Goal: Information Seeking & Learning: Compare options

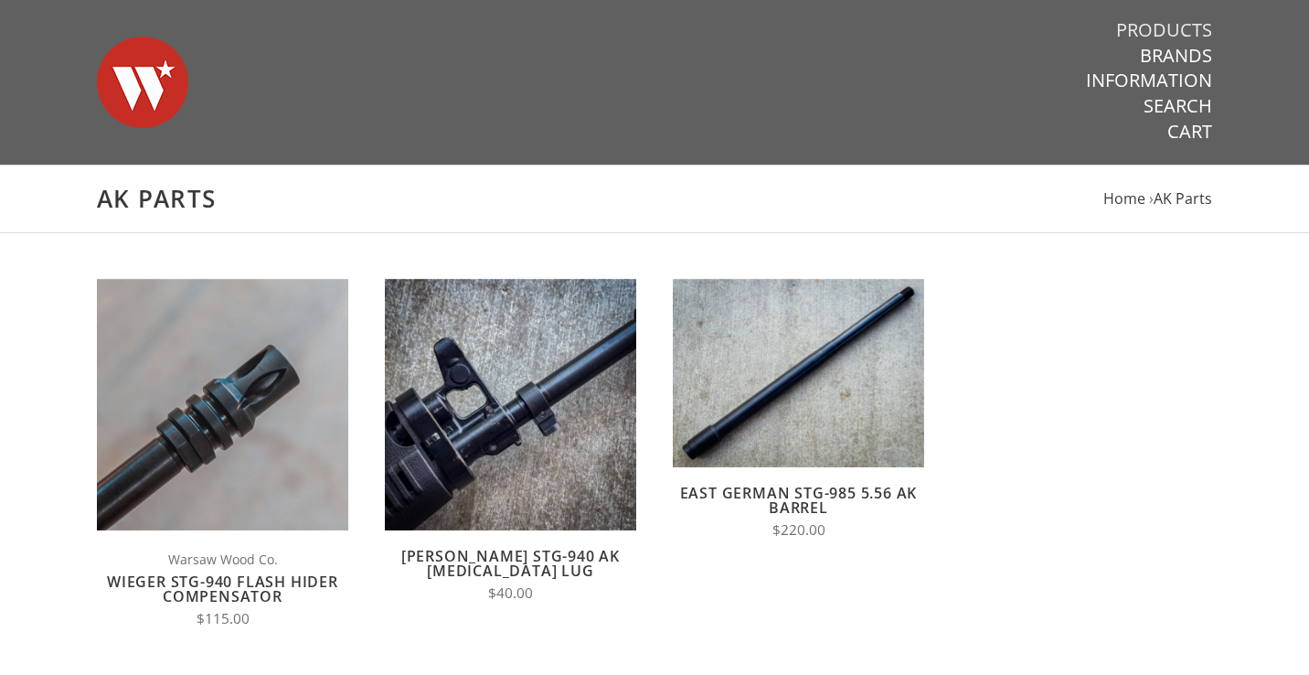
click at [1150, 34] on link "Products" at bounding box center [1164, 30] width 96 height 24
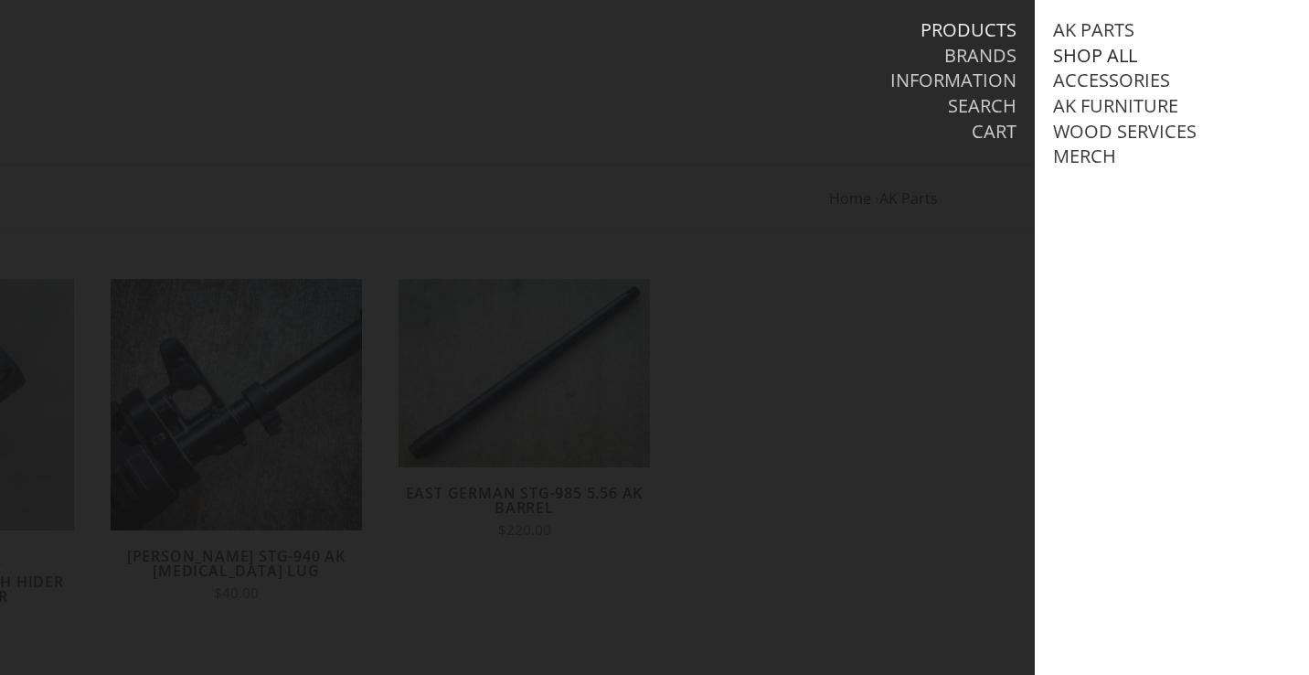
click at [1108, 57] on link "Shop All" at bounding box center [1095, 56] width 84 height 24
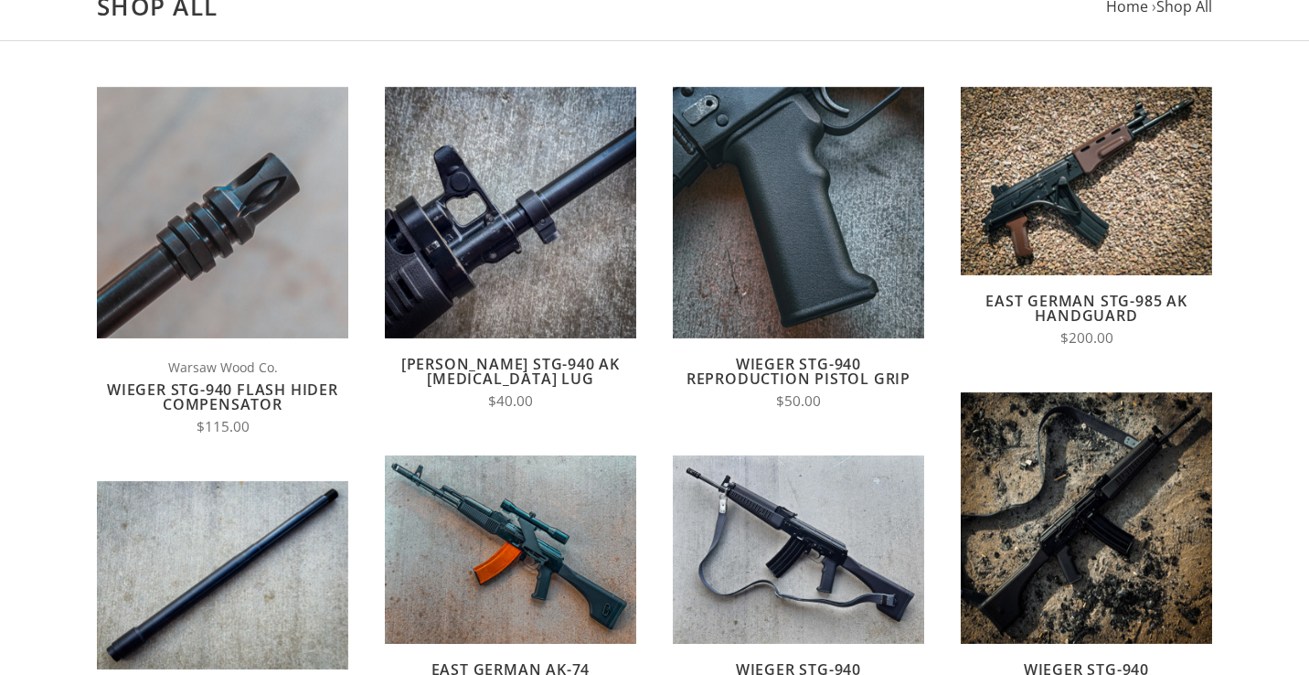
scroll to position [174, 0]
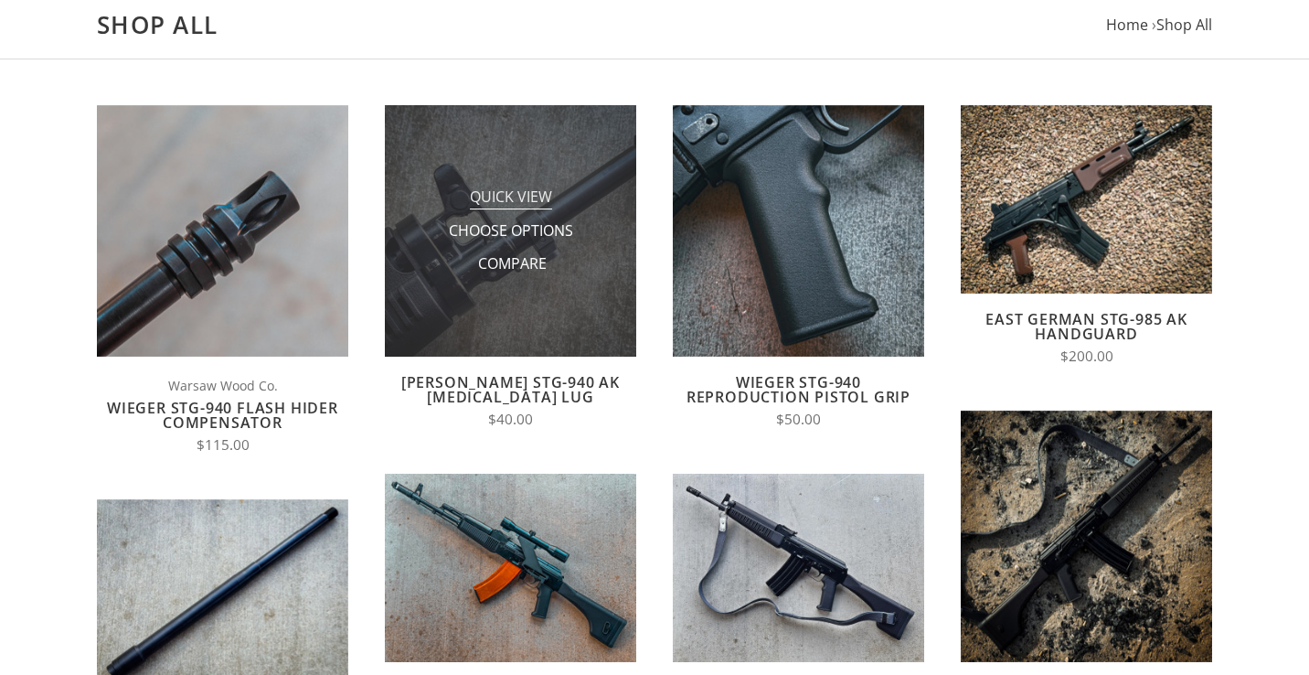
click at [528, 191] on span "Quick View" at bounding box center [511, 197] width 82 height 23
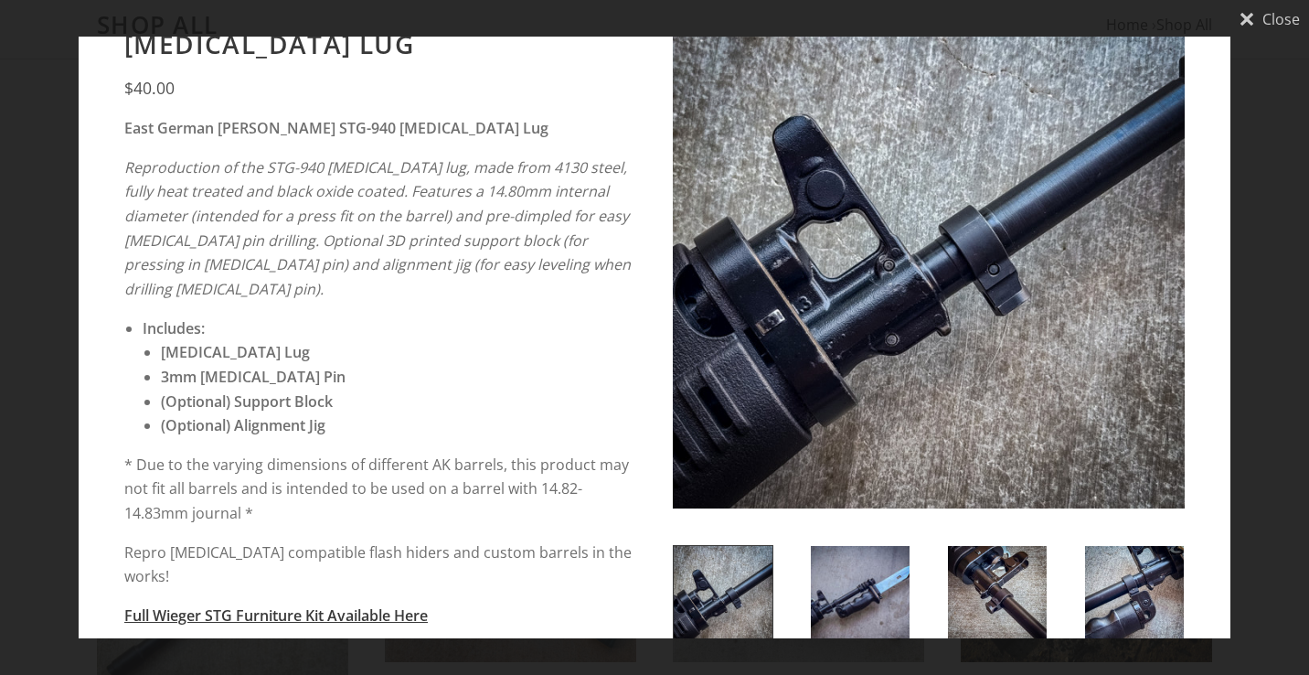
scroll to position [45, 0]
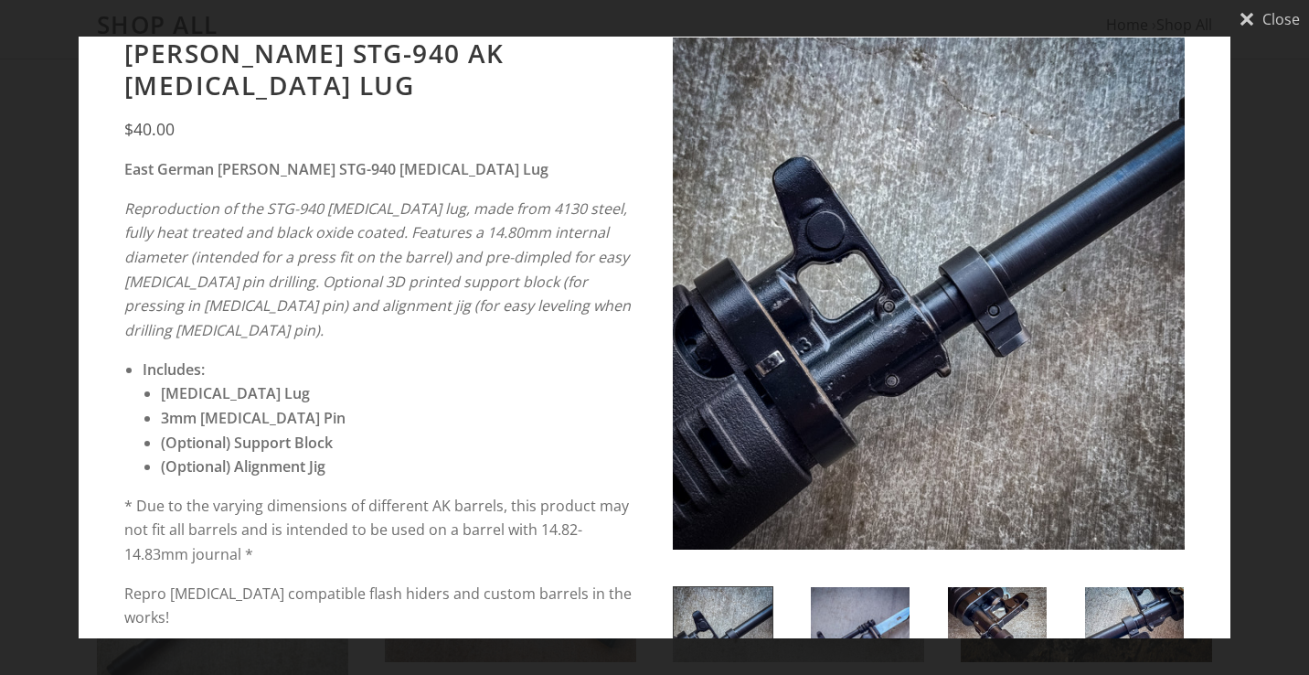
click at [981, 346] on img at bounding box center [929, 293] width 512 height 512
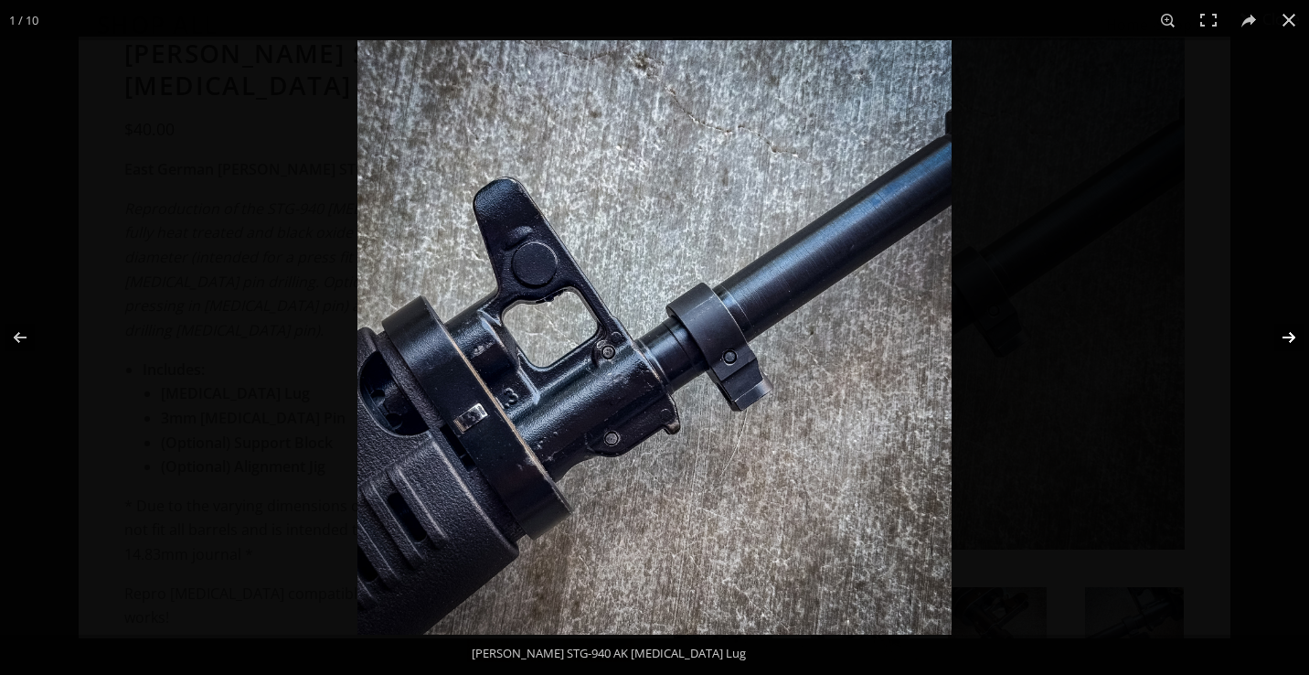
click at [1292, 338] on button at bounding box center [1277, 337] width 64 height 91
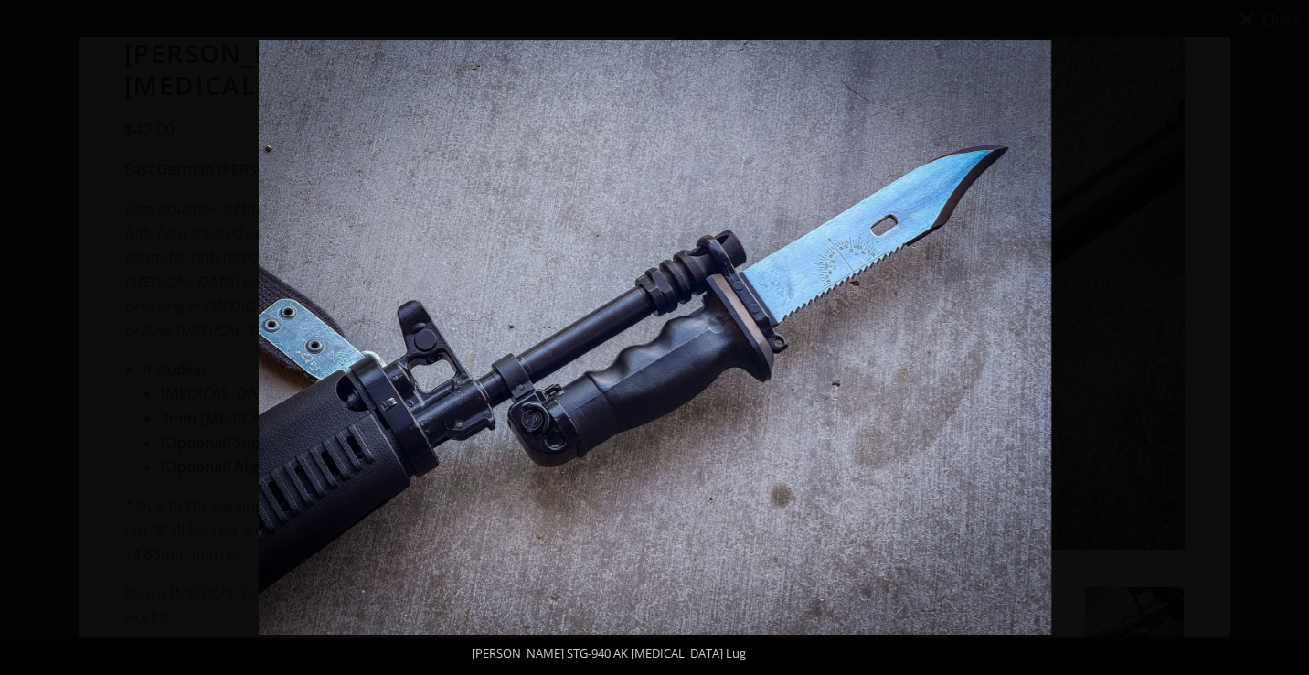
click at [1292, 338] on button at bounding box center [1277, 337] width 64 height 91
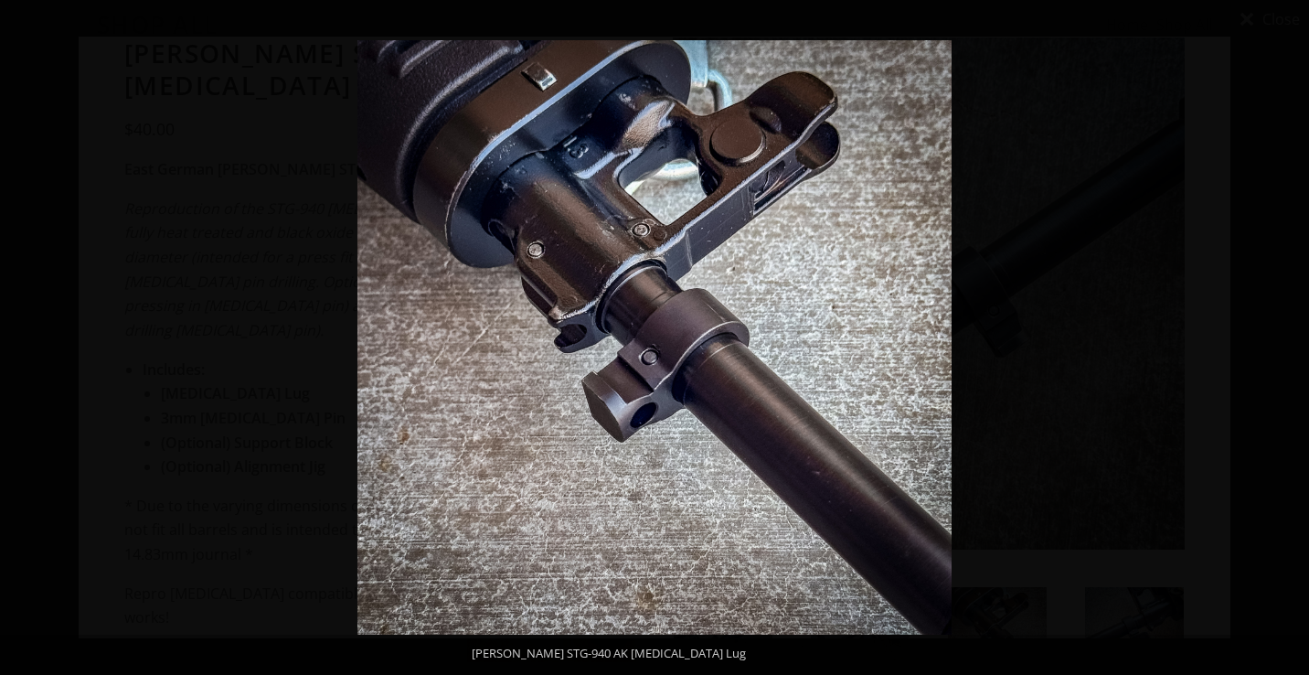
click at [1292, 338] on button at bounding box center [1277, 337] width 64 height 91
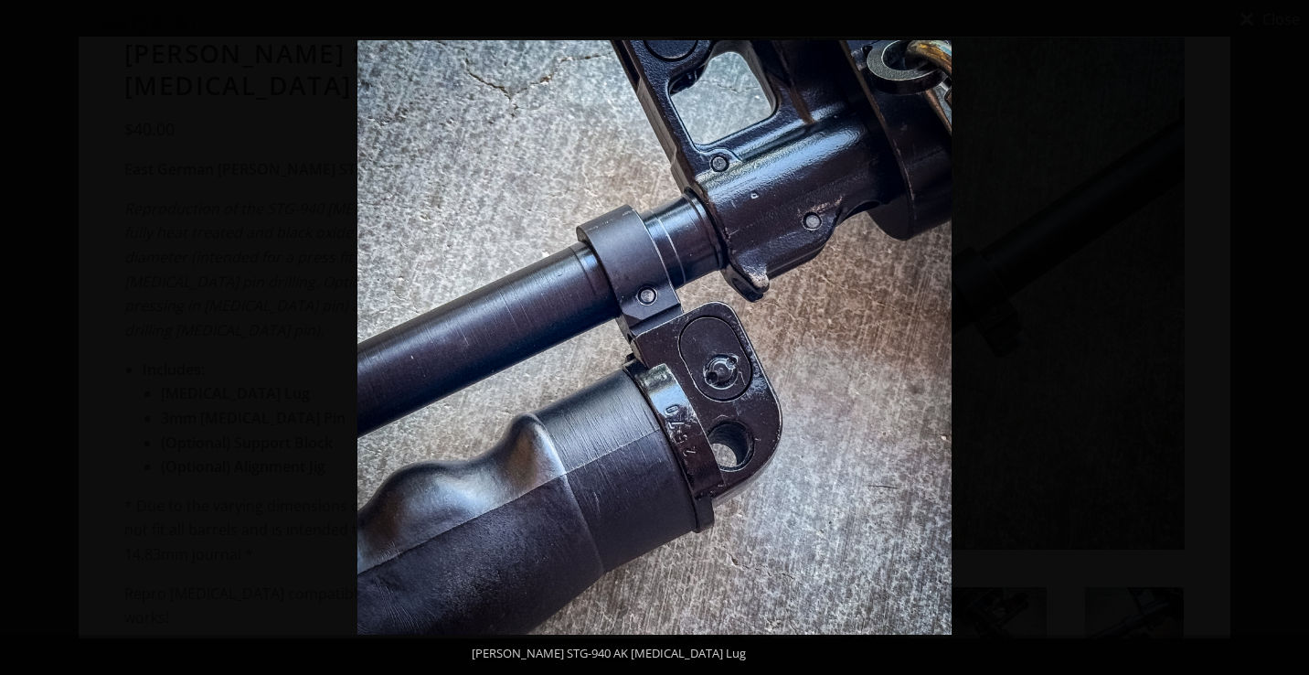
click at [1292, 338] on button at bounding box center [1277, 337] width 64 height 91
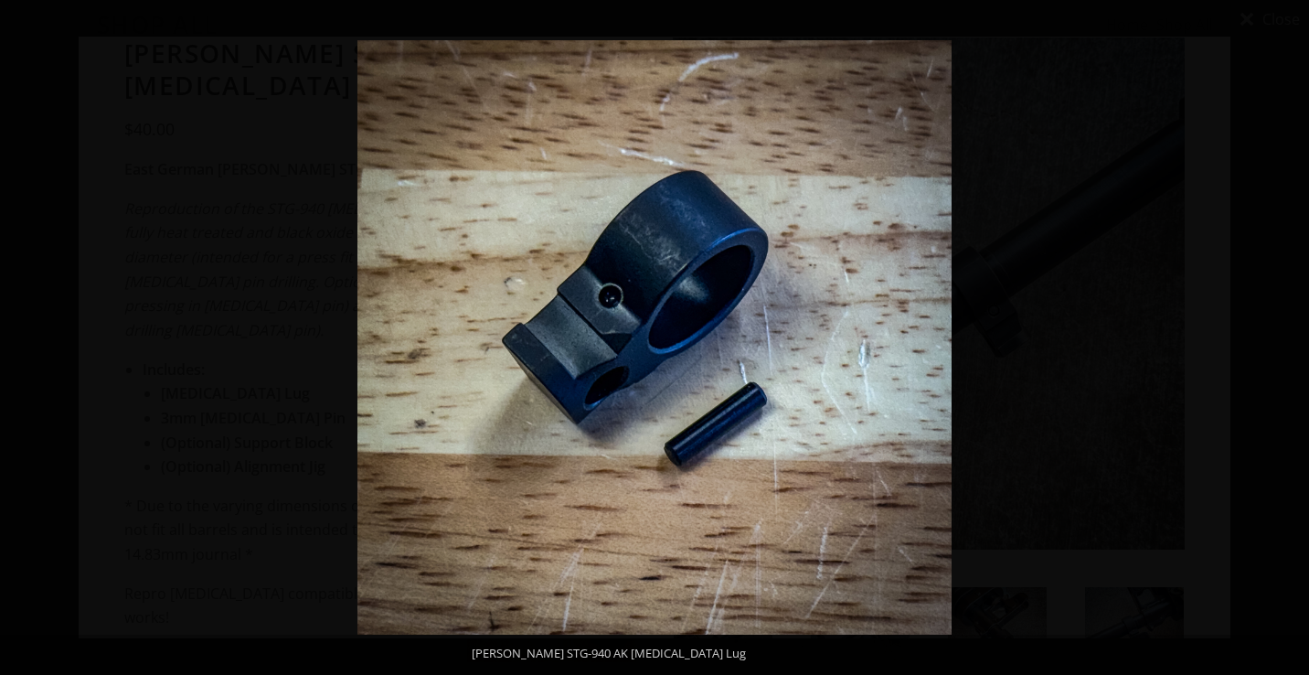
click at [1292, 338] on button at bounding box center [1277, 337] width 64 height 91
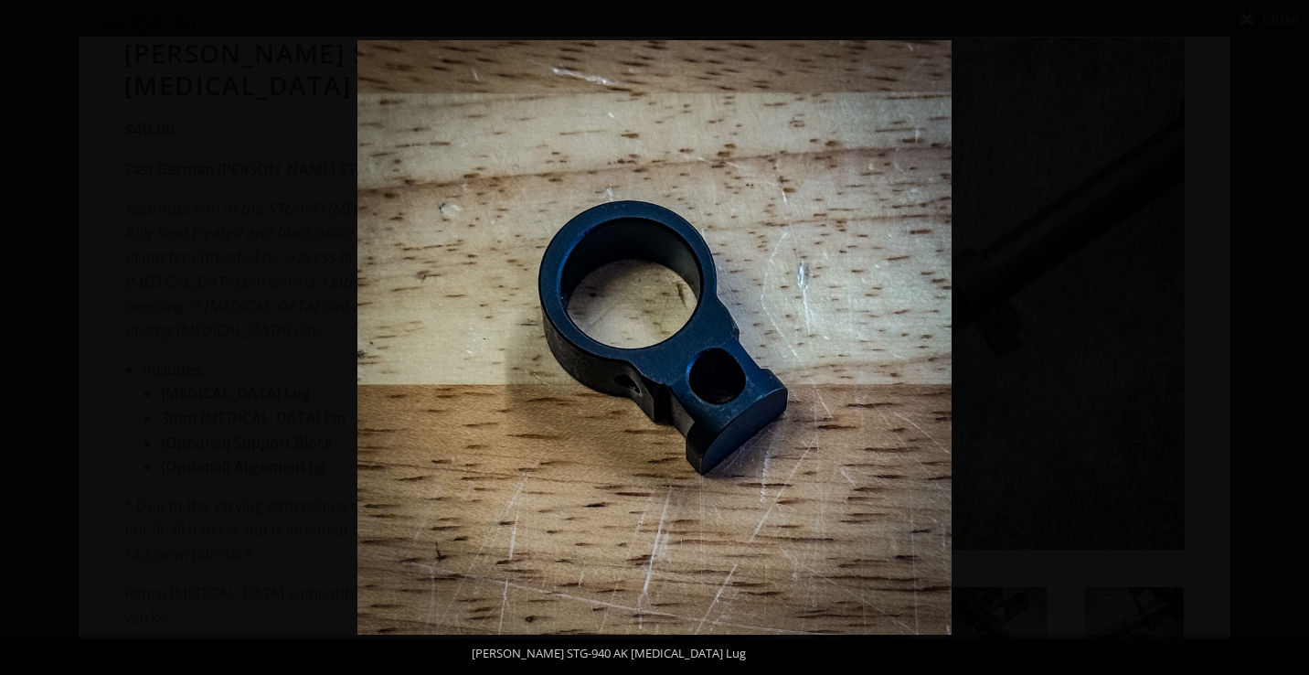
click at [1292, 338] on button at bounding box center [1277, 337] width 64 height 91
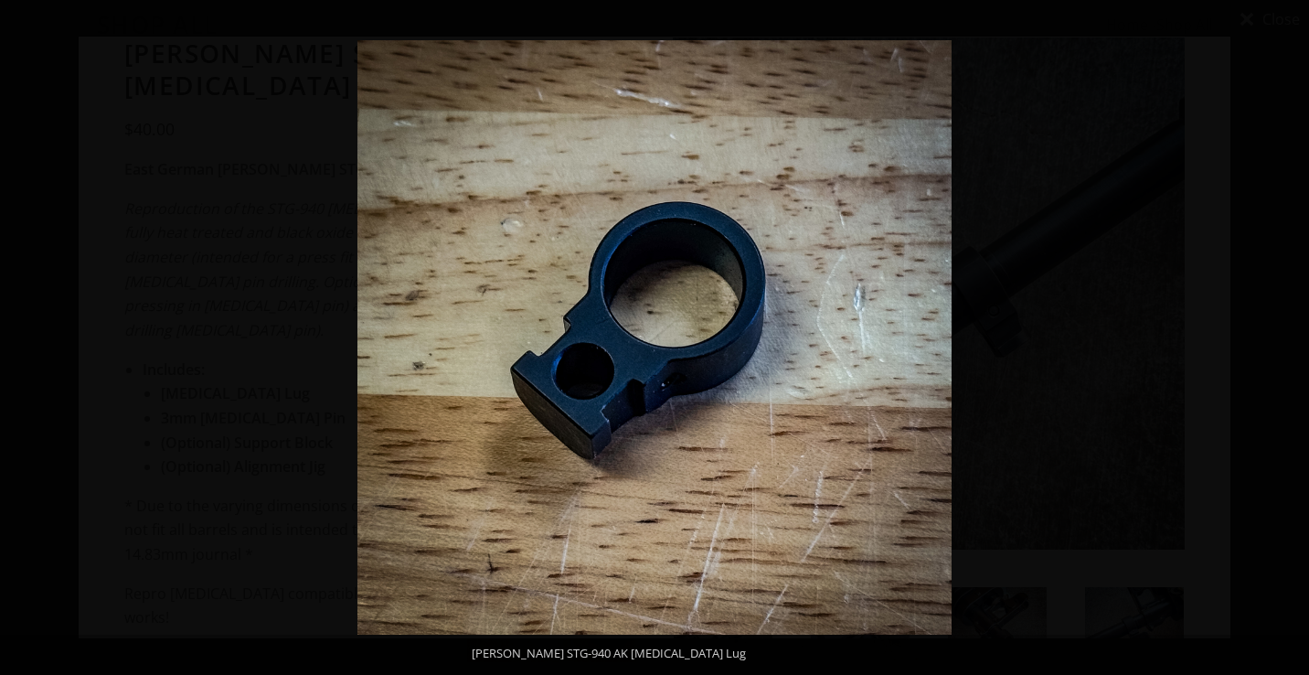
click at [1292, 338] on button at bounding box center [1277, 337] width 64 height 91
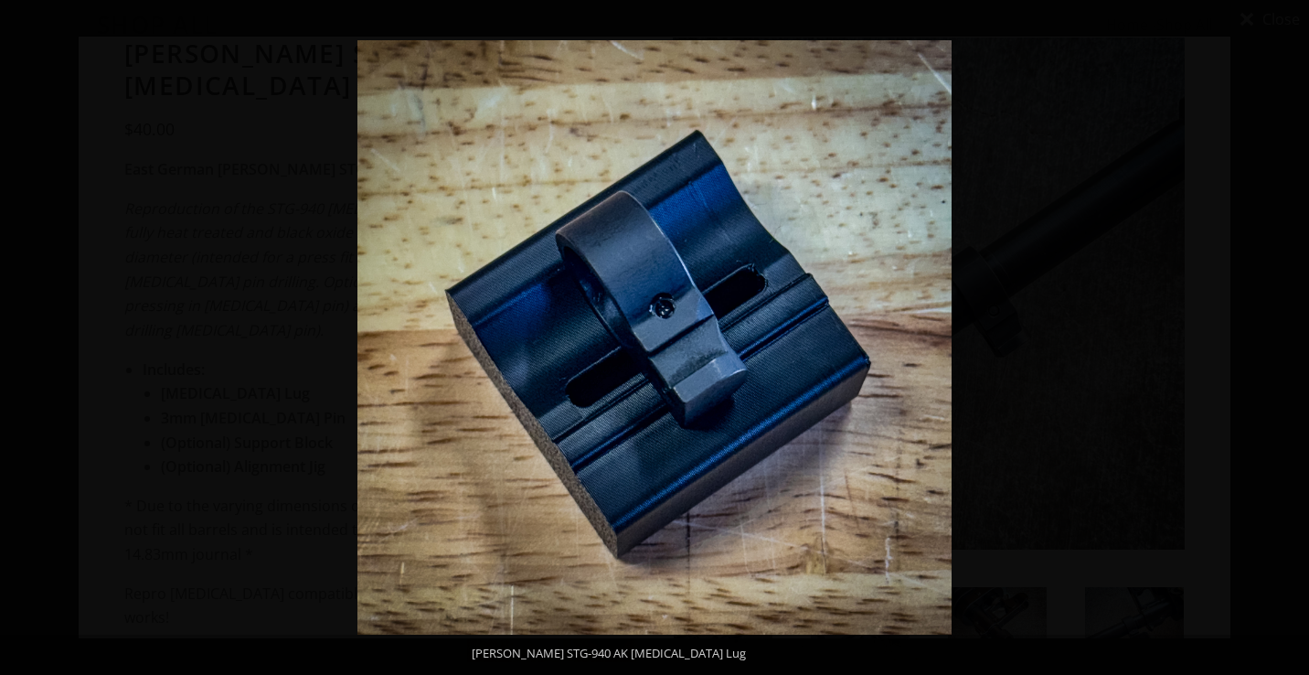
click at [1292, 338] on button at bounding box center [1277, 337] width 64 height 91
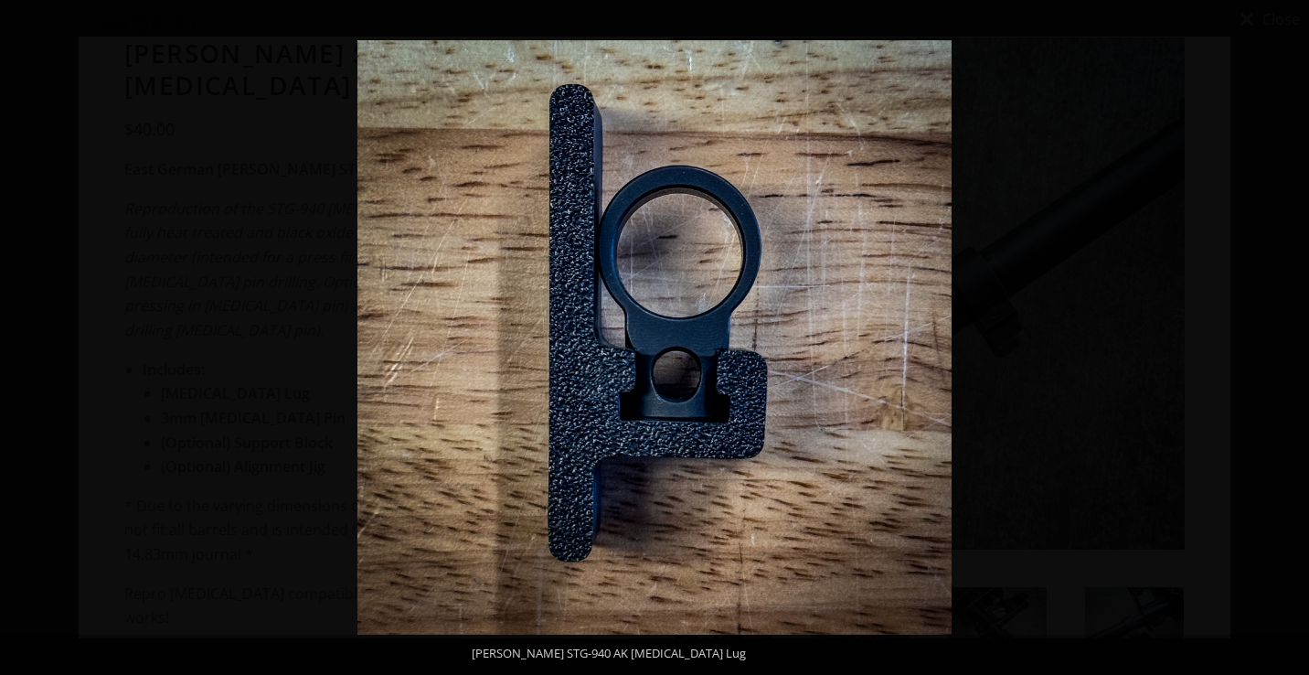
click at [1292, 338] on button at bounding box center [1277, 337] width 64 height 91
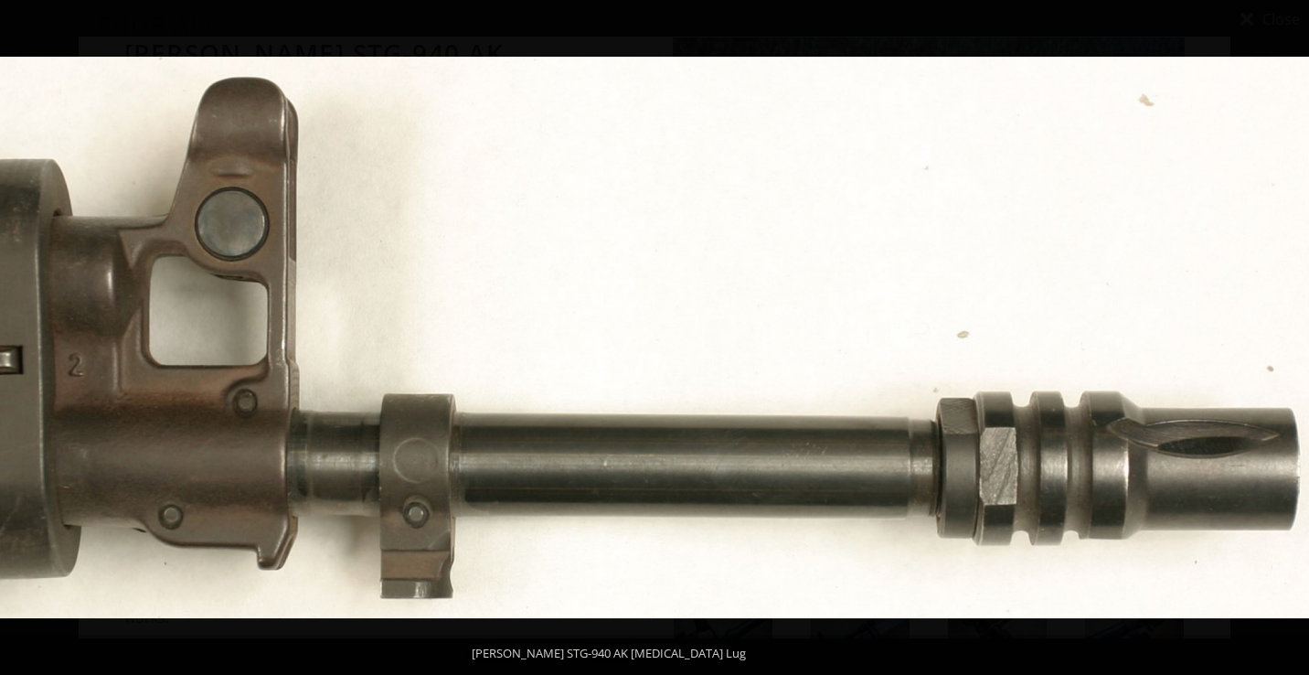
click at [1292, 338] on button at bounding box center [1277, 337] width 64 height 91
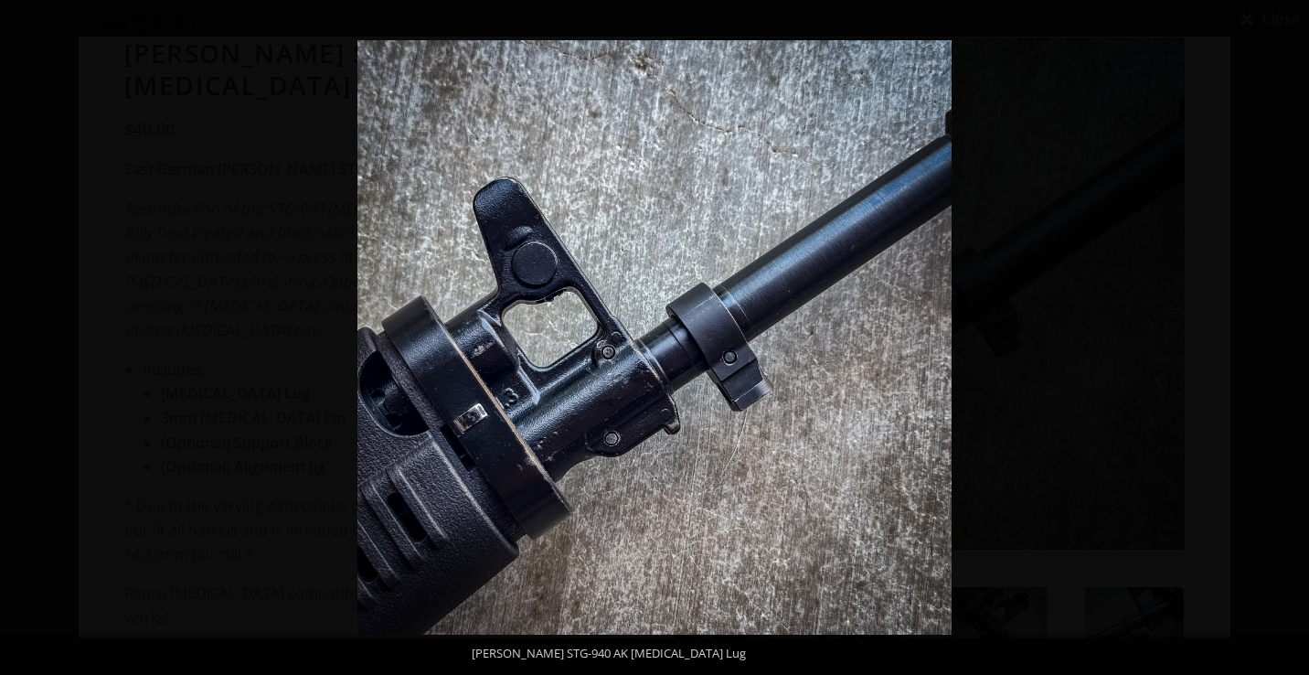
click at [1292, 338] on button at bounding box center [1277, 337] width 64 height 91
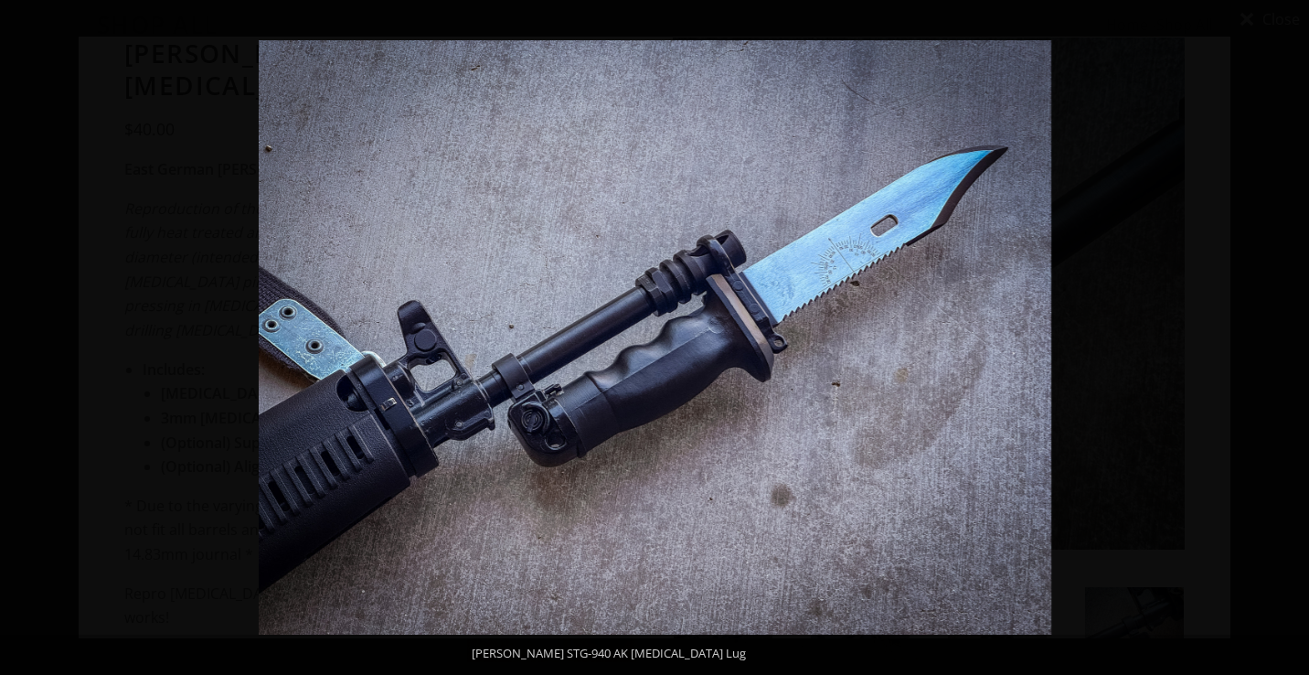
click at [1292, 338] on button at bounding box center [1277, 337] width 64 height 91
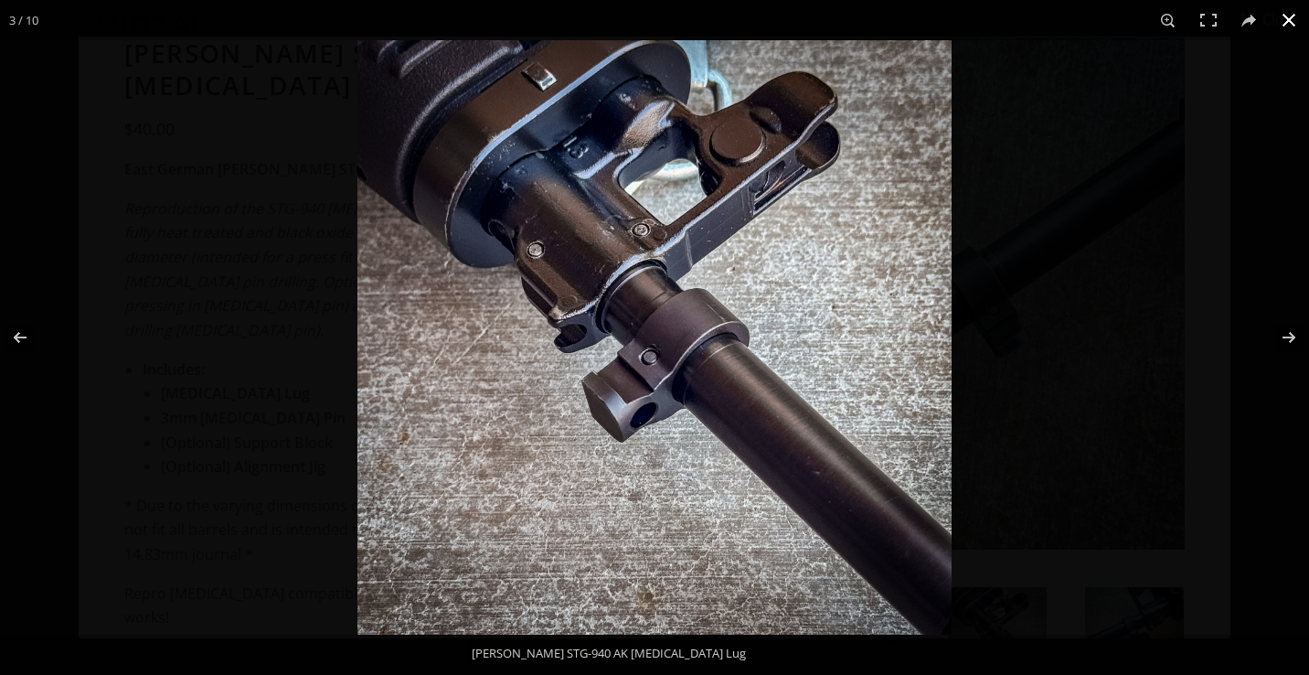
click at [1288, 21] on button at bounding box center [1289, 20] width 40 height 40
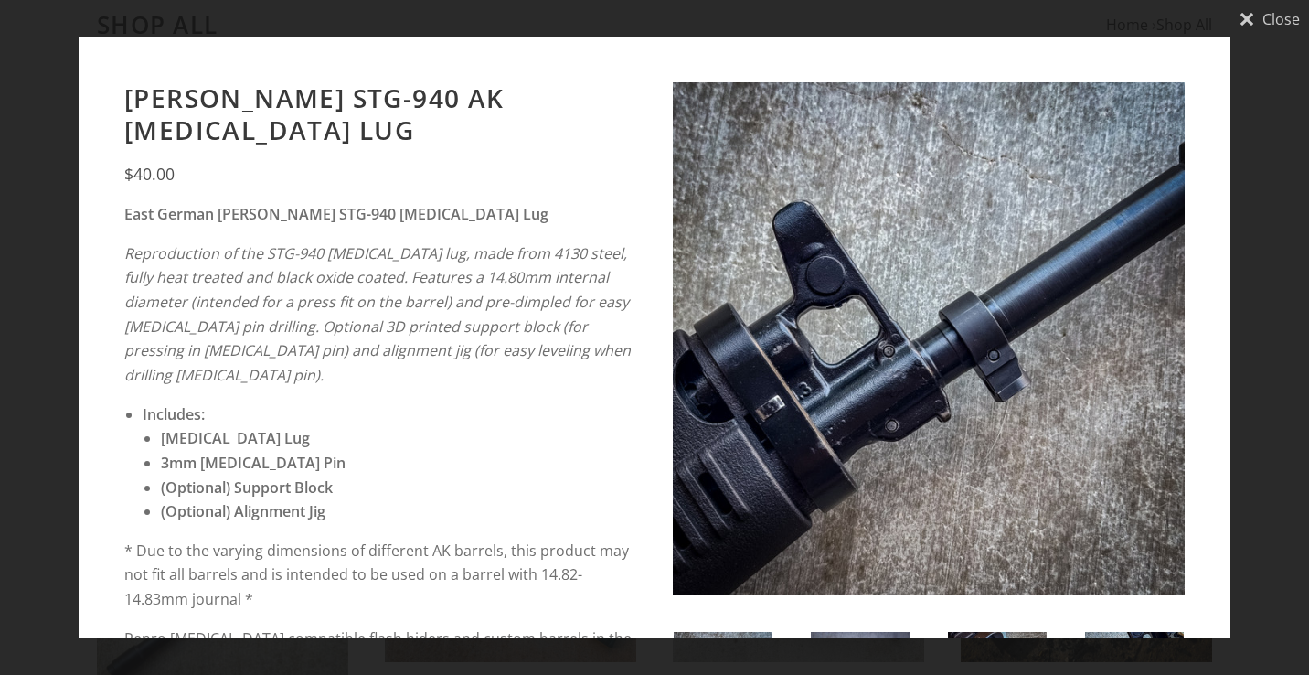
scroll to position [0, 0]
click at [9, 194] on div "Close Wieger STG-940 AK Bayonet Lug $40.00" at bounding box center [654, 337] width 1309 height 675
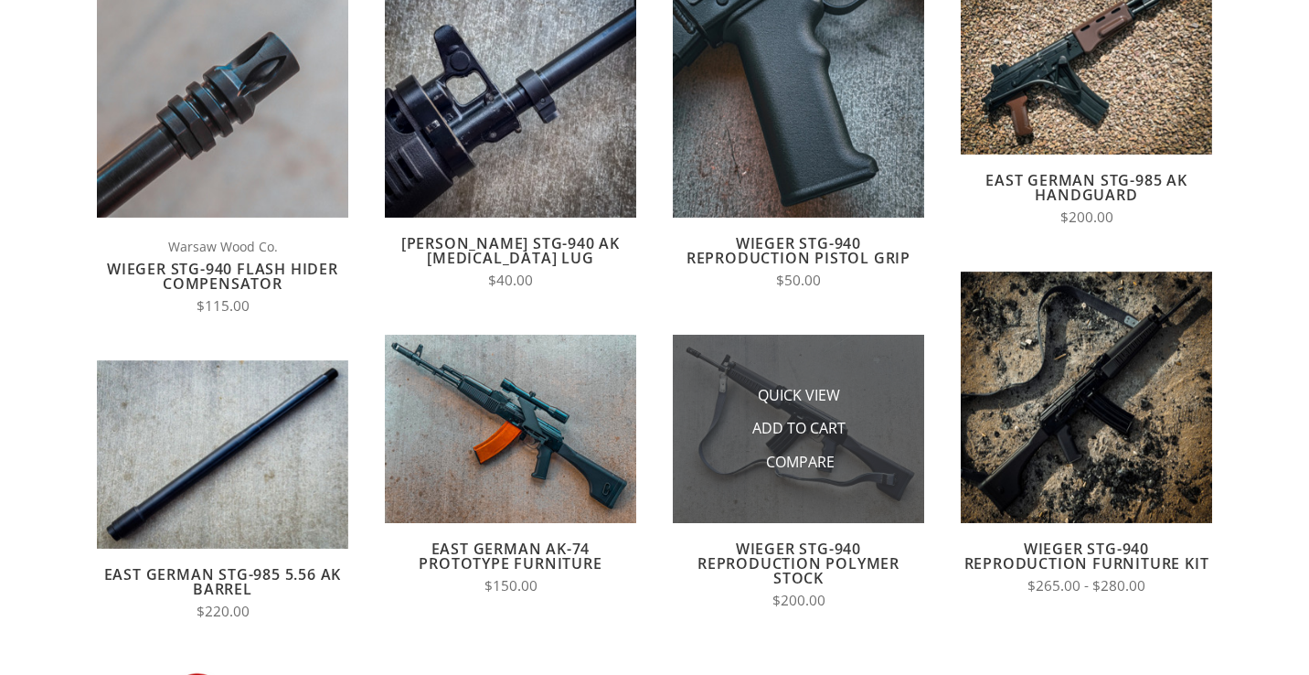
scroll to position [240, 0]
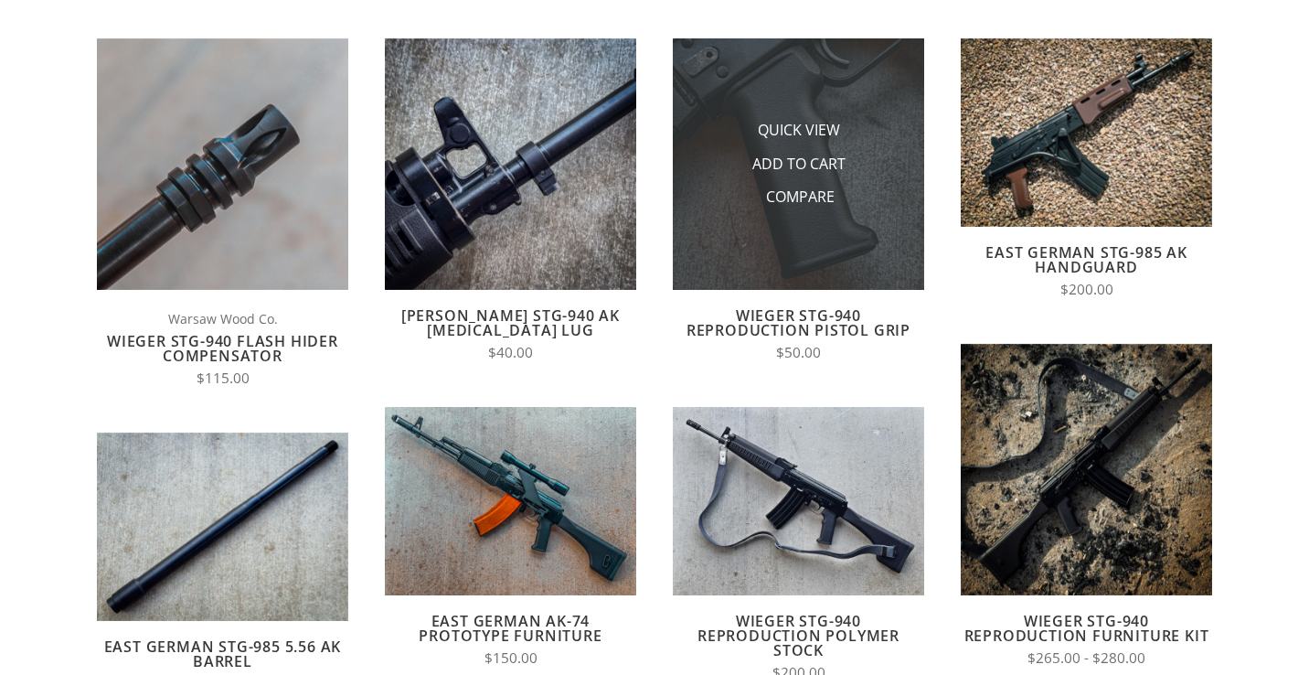
click at [761, 204] on li "Compare" at bounding box center [799, 197] width 183 height 34
click at [780, 191] on span "Compare" at bounding box center [800, 197] width 69 height 23
click at [762, 202] on input "Compare" at bounding box center [762, 202] width 0 height 0
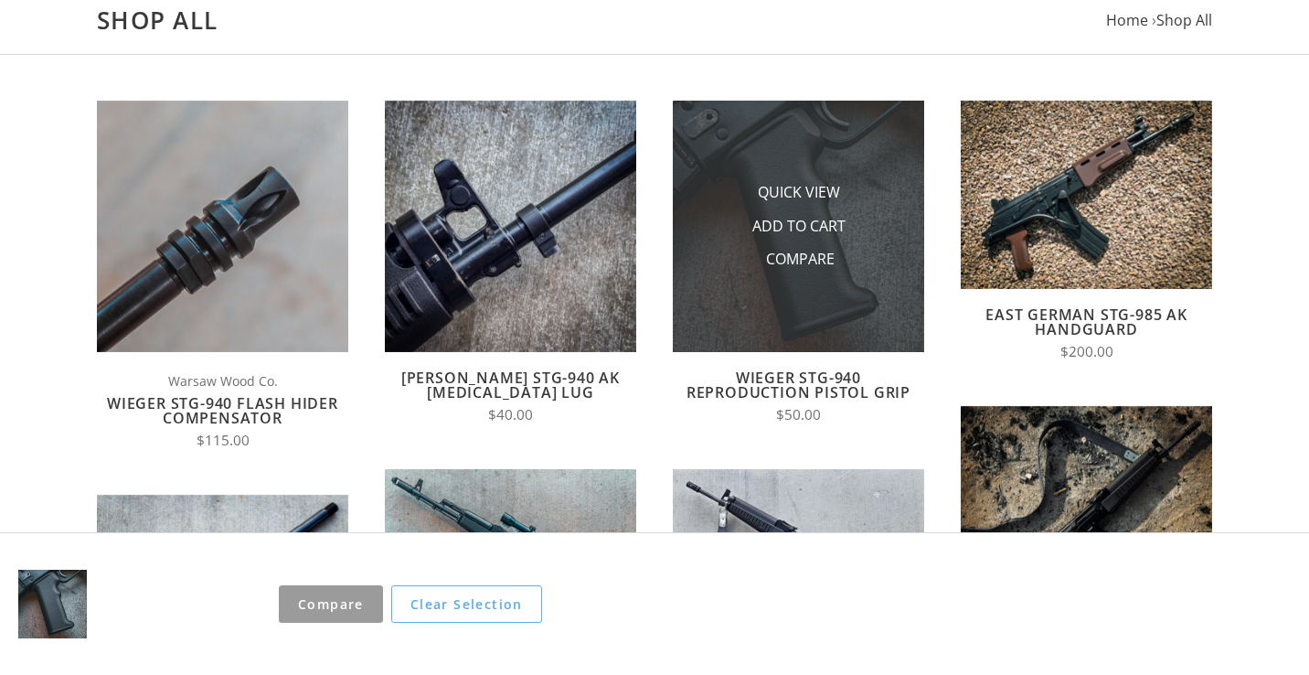
scroll to position [119, 0]
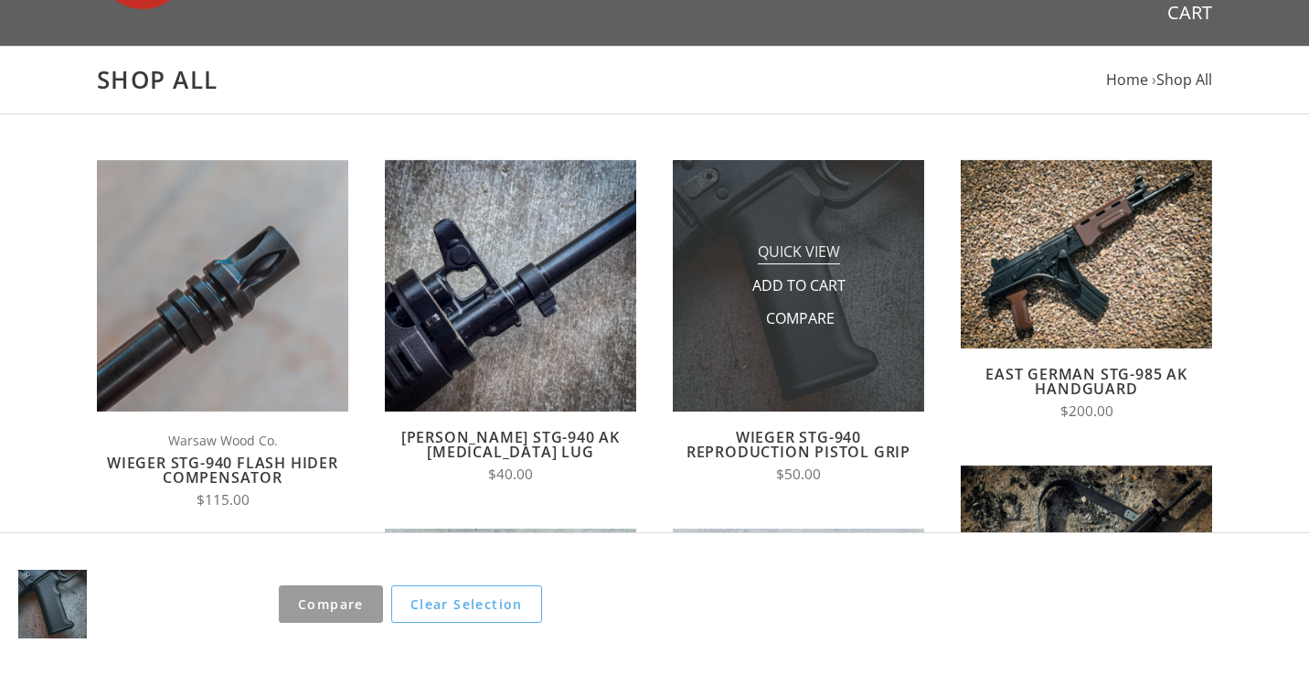
click at [814, 247] on span "Quick View" at bounding box center [799, 252] width 82 height 23
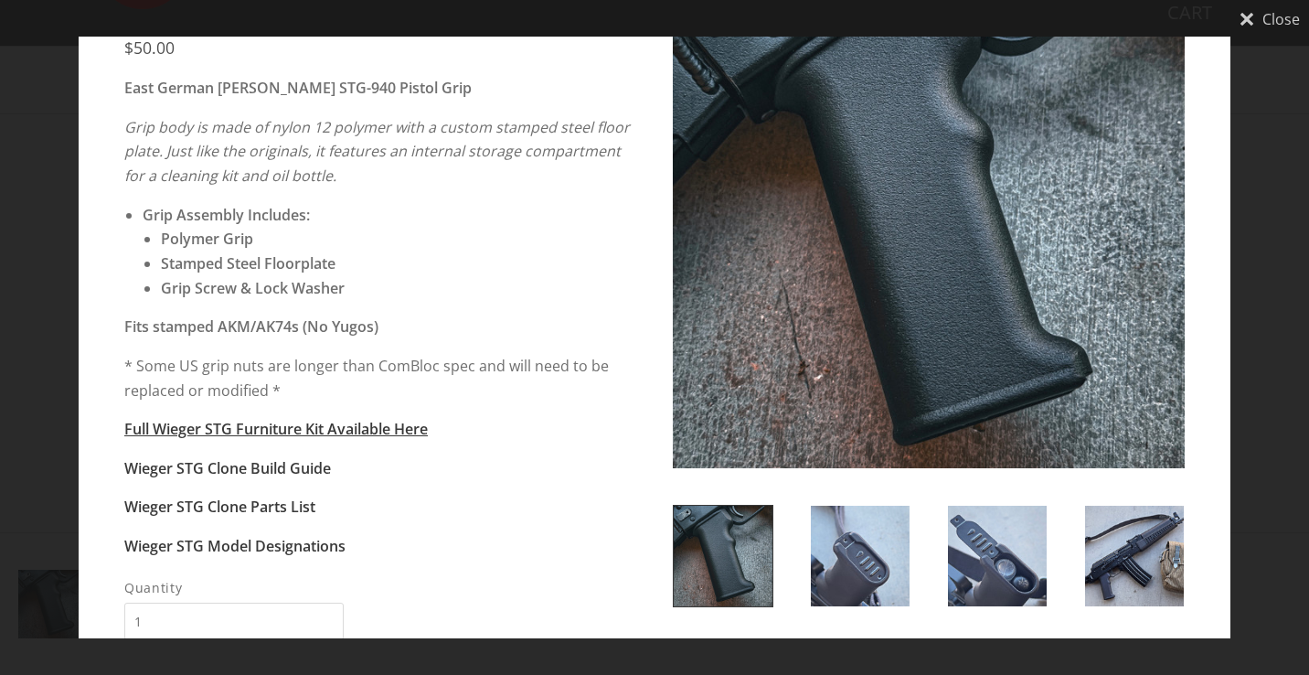
scroll to position [5, 0]
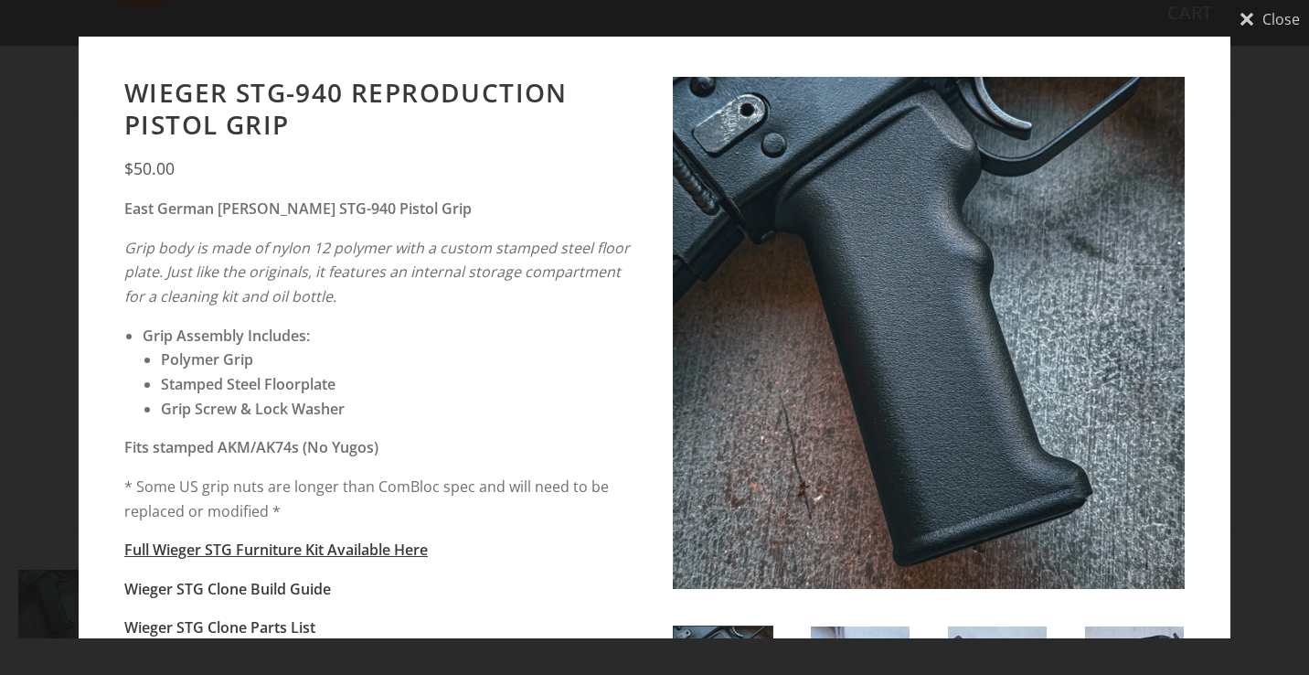
click at [825, 271] on img at bounding box center [929, 333] width 512 height 512
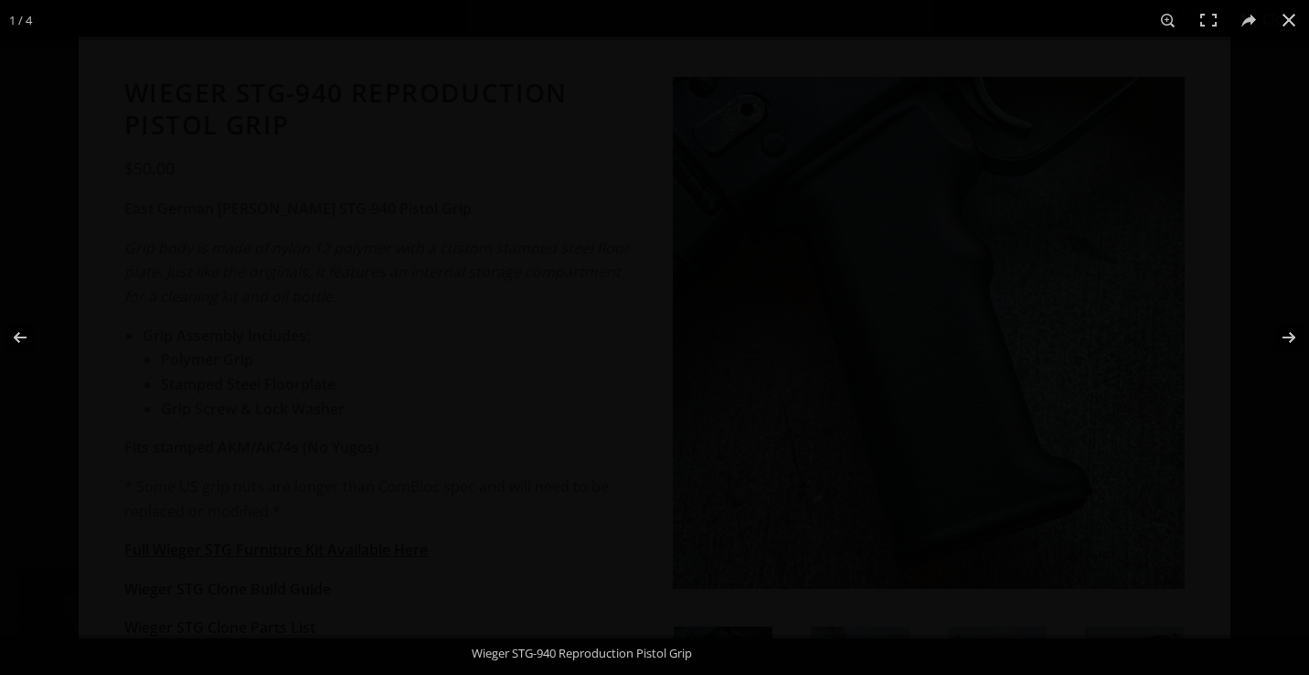
click at [952, 291] on img at bounding box center [654, 337] width 594 height 594
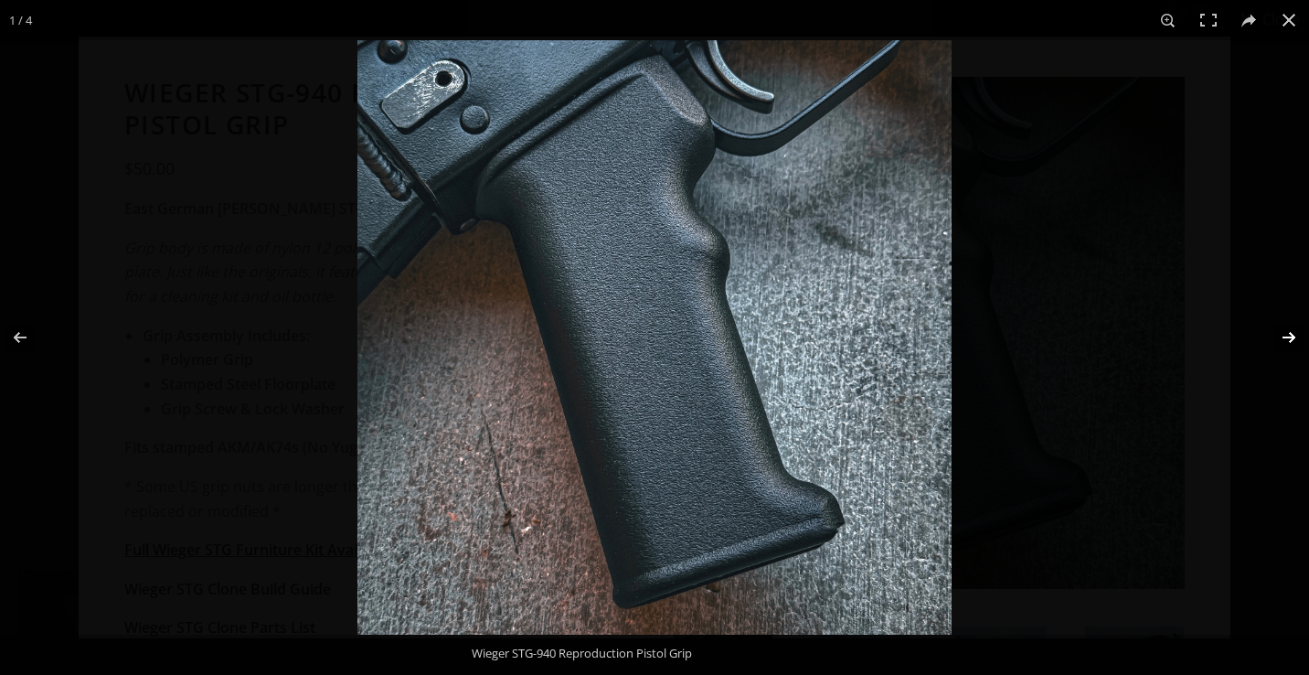
click at [1284, 333] on button at bounding box center [1277, 337] width 64 height 91
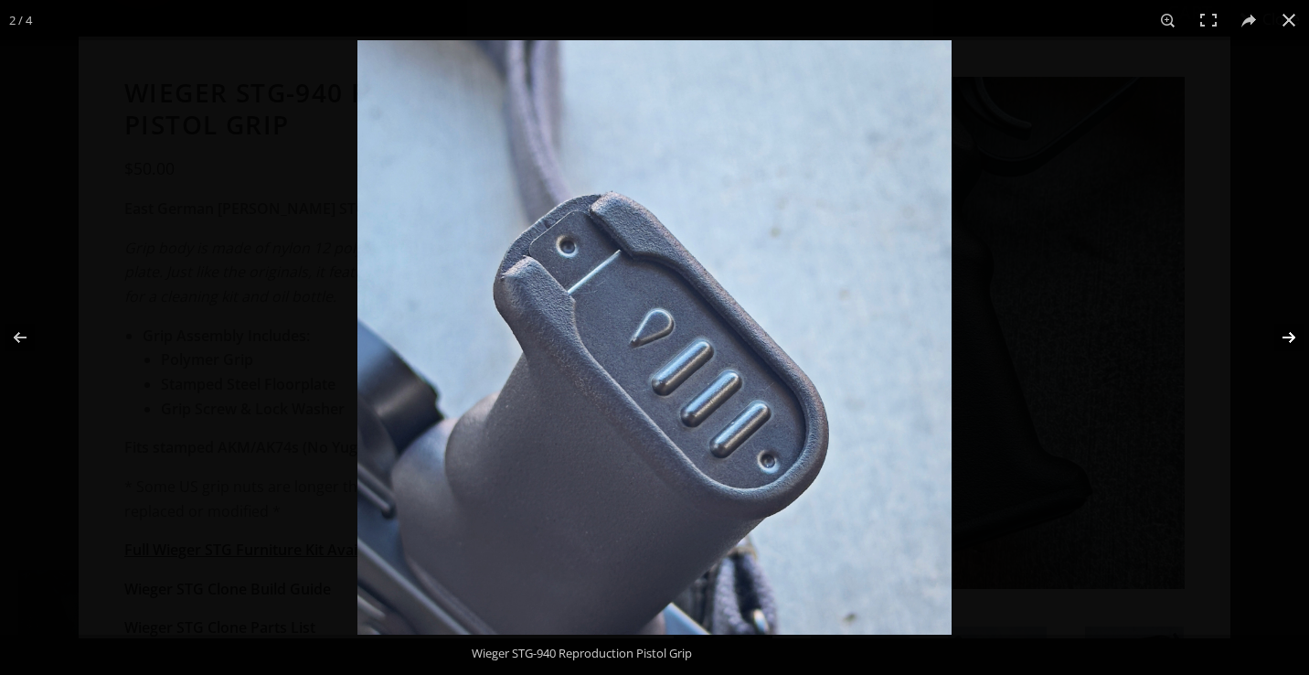
click at [1284, 333] on button at bounding box center [1277, 337] width 64 height 91
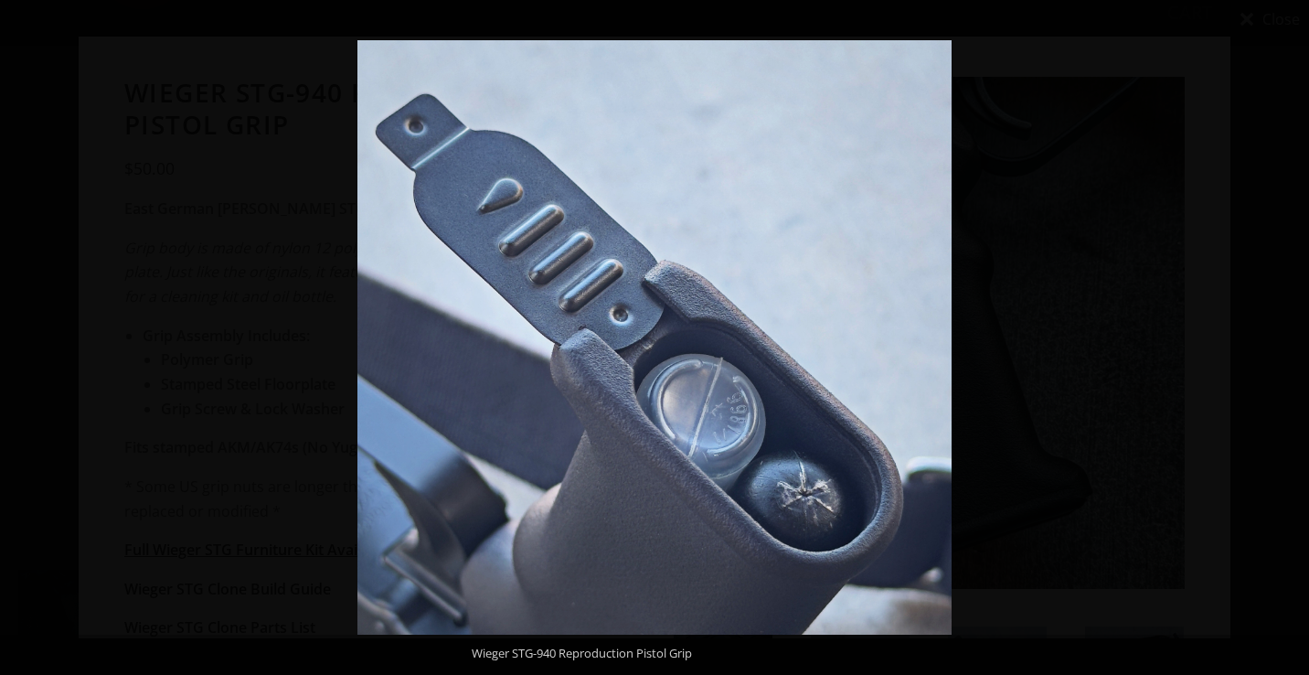
click at [1284, 333] on button at bounding box center [1277, 337] width 64 height 91
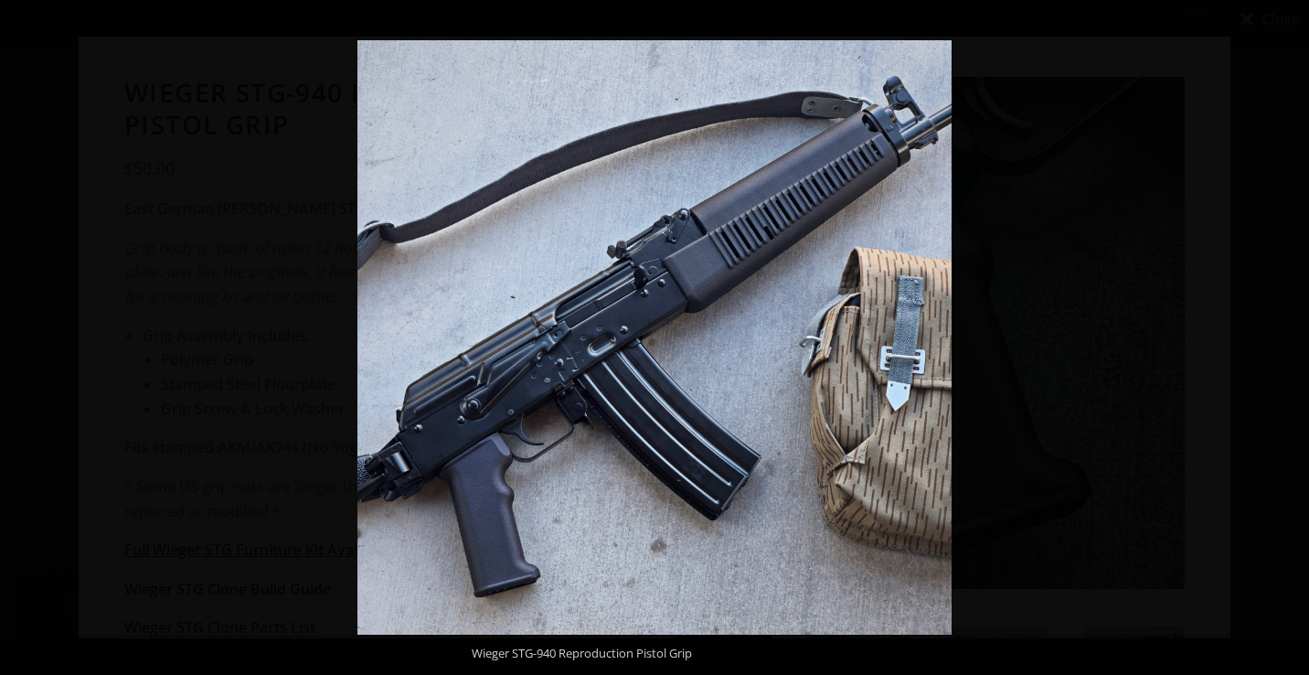
click at [1284, 333] on button at bounding box center [1277, 337] width 64 height 91
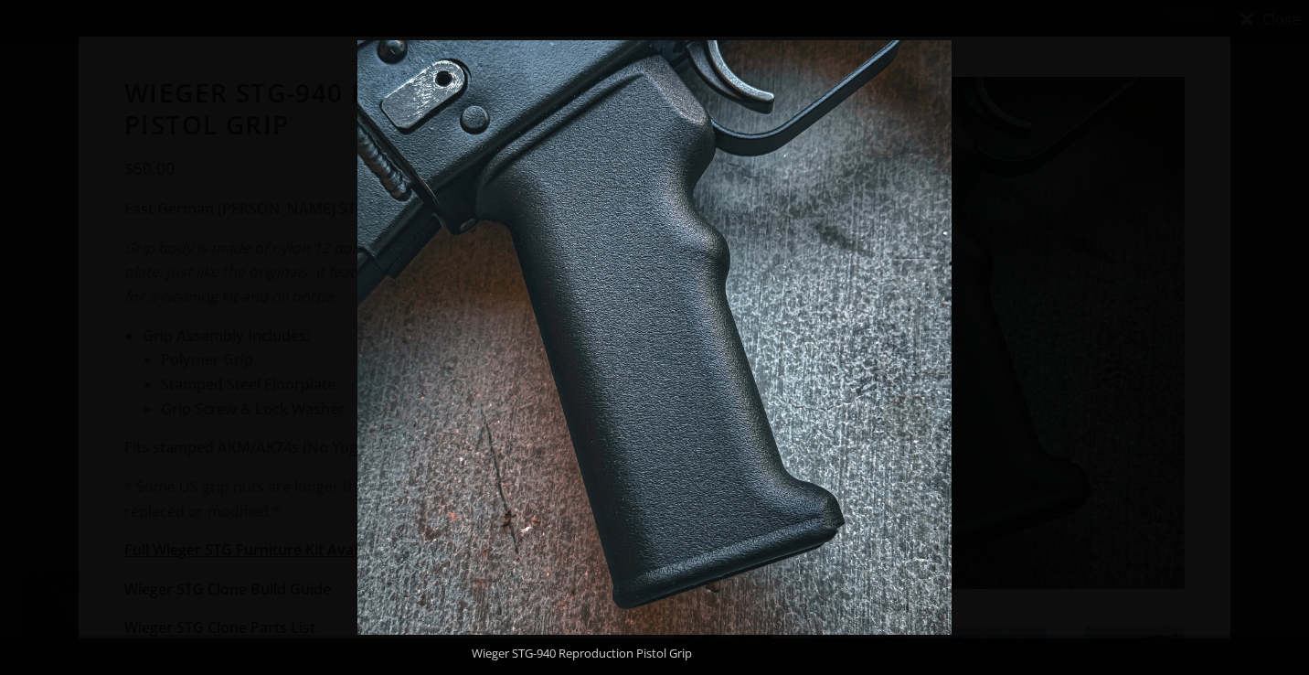
click at [1284, 333] on button at bounding box center [1277, 337] width 64 height 91
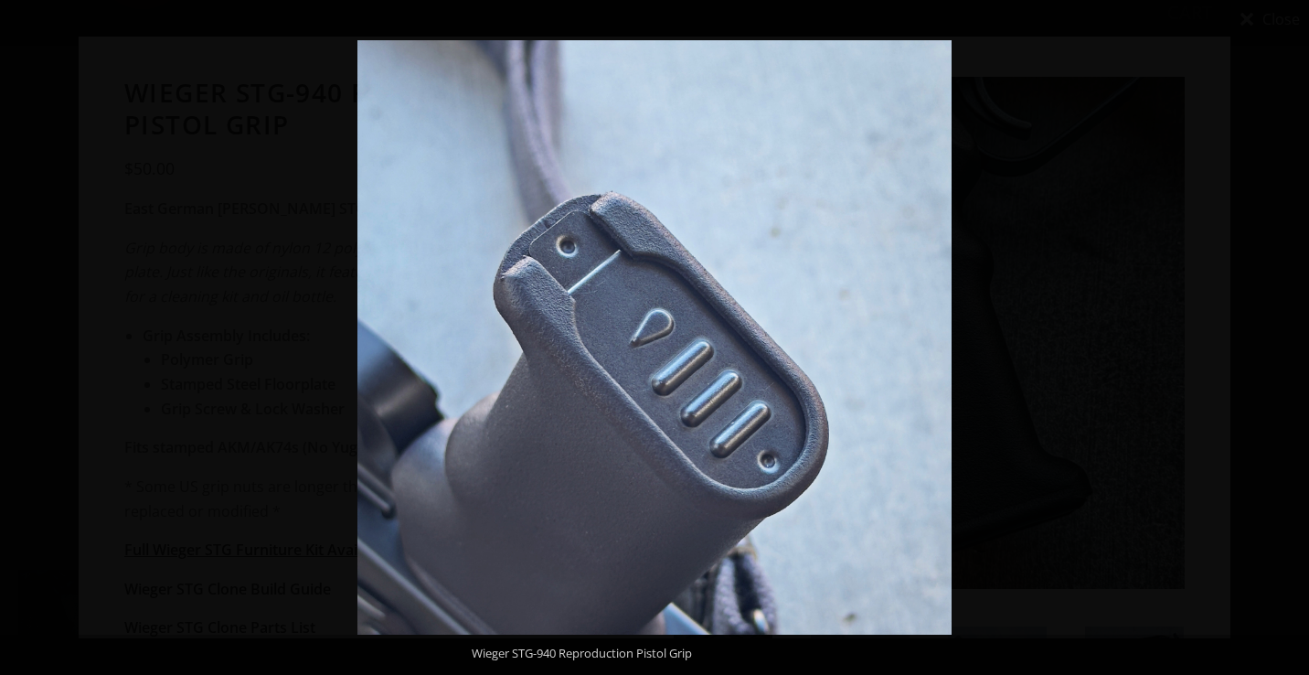
click at [1284, 333] on button at bounding box center [1277, 337] width 64 height 91
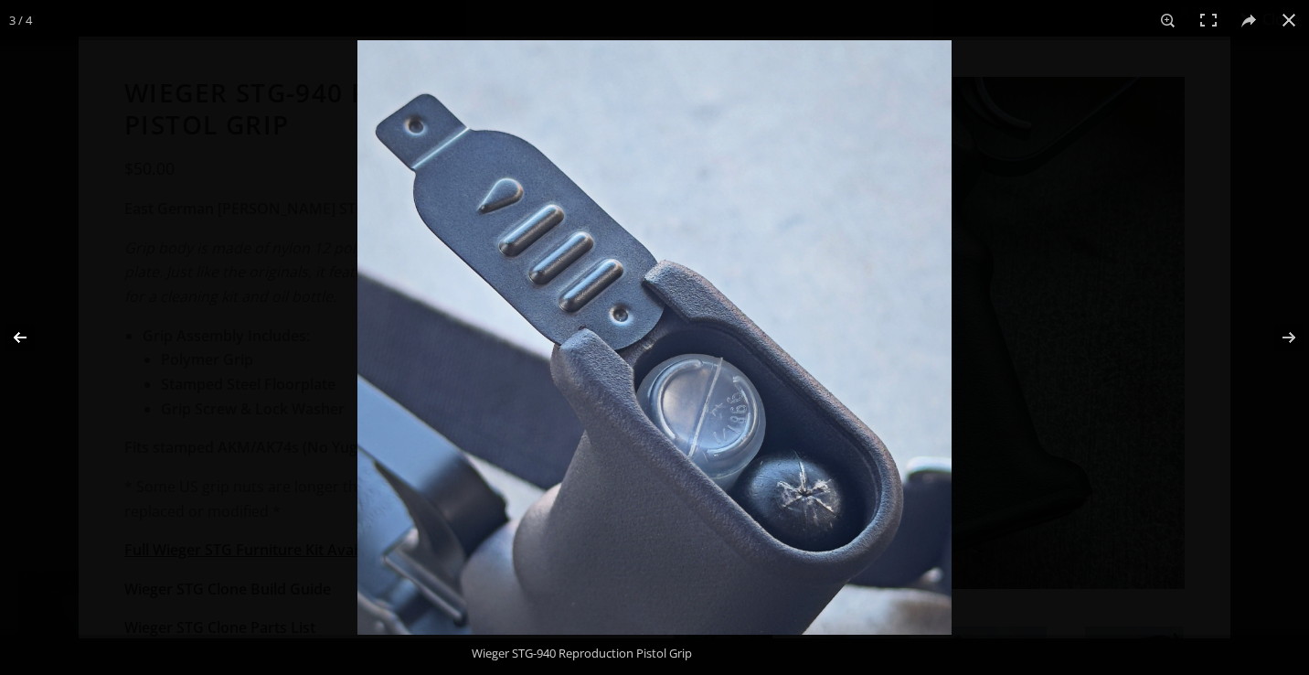
click at [15, 330] on button at bounding box center [32, 337] width 64 height 91
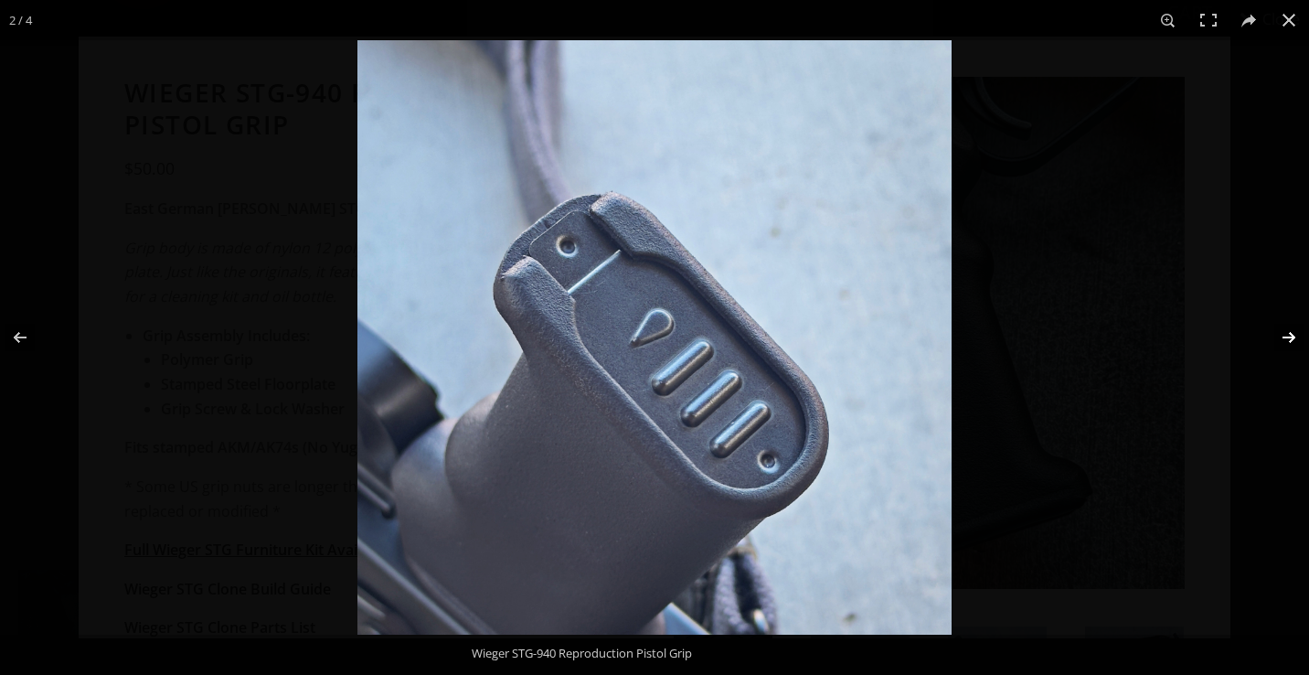
click at [1294, 346] on button at bounding box center [1277, 337] width 64 height 91
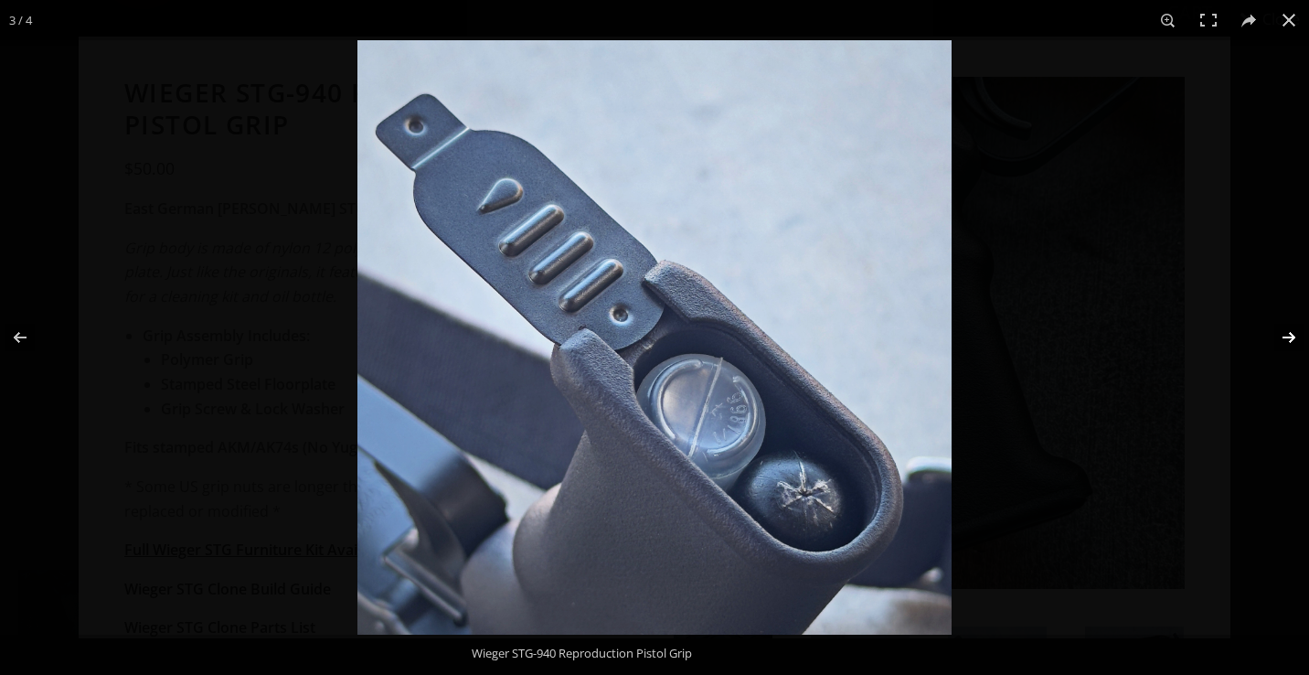
click at [1292, 341] on button at bounding box center [1277, 337] width 64 height 91
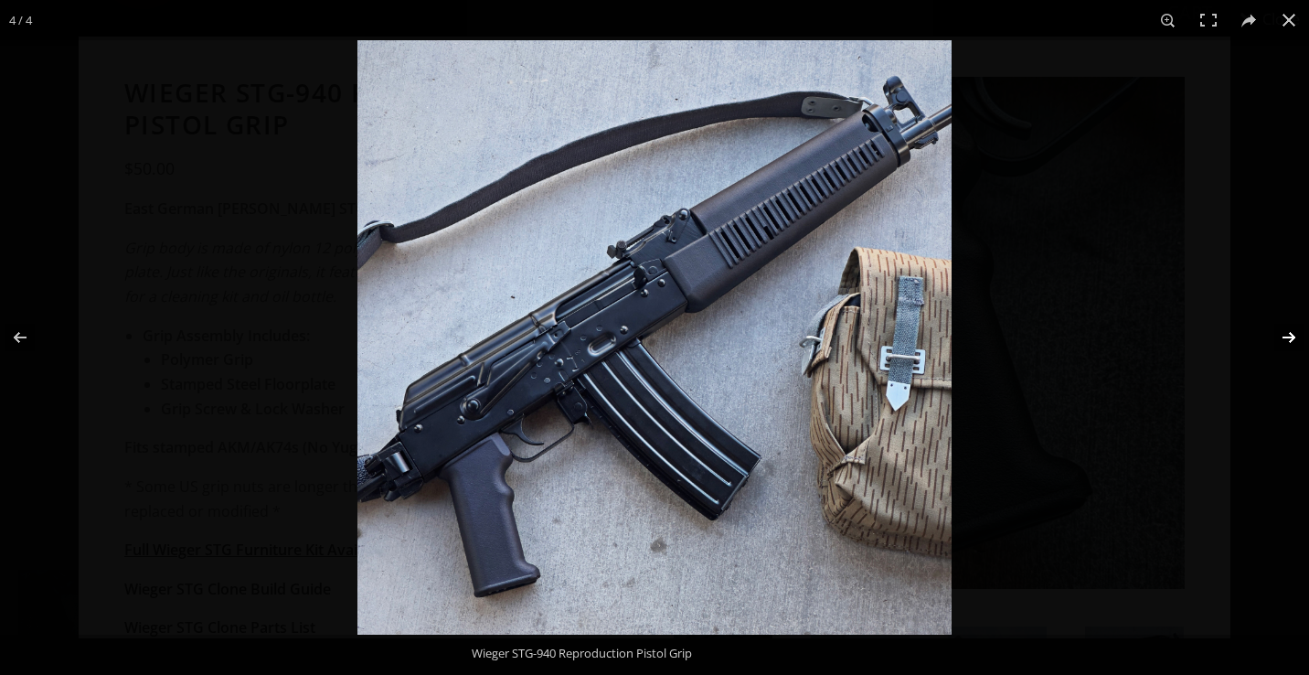
click at [1292, 341] on button at bounding box center [1277, 337] width 64 height 91
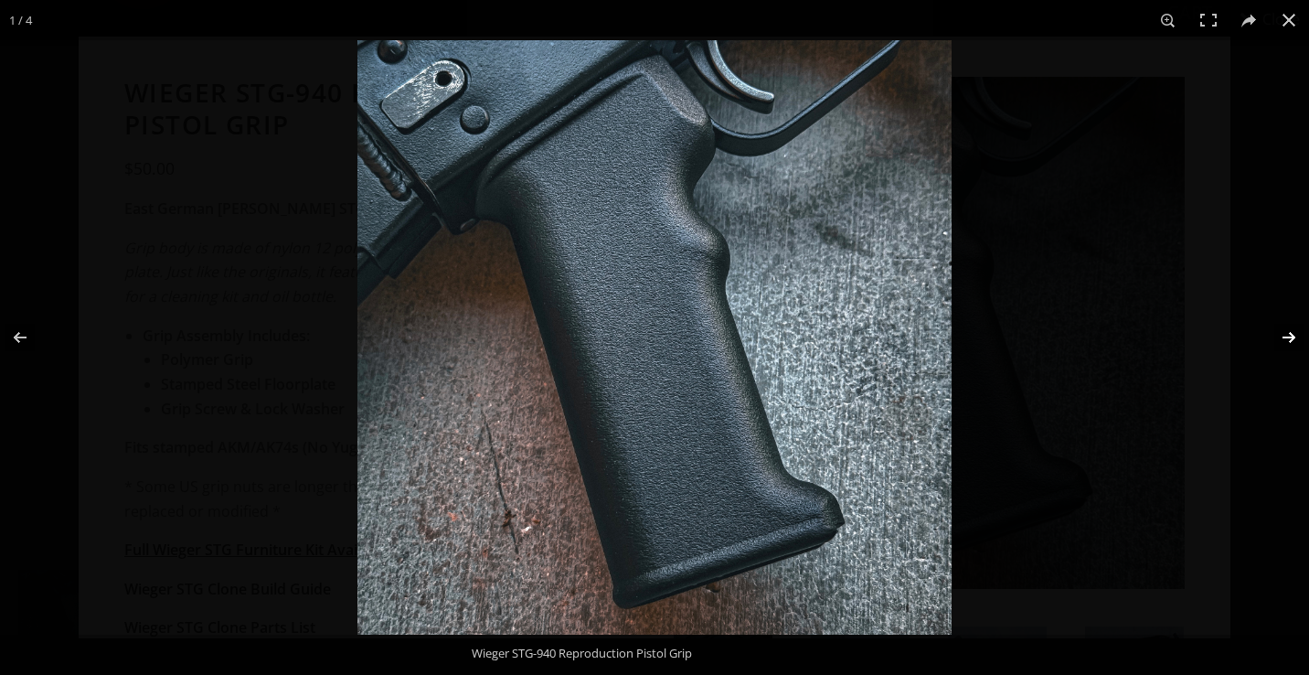
click at [1292, 341] on button at bounding box center [1277, 337] width 64 height 91
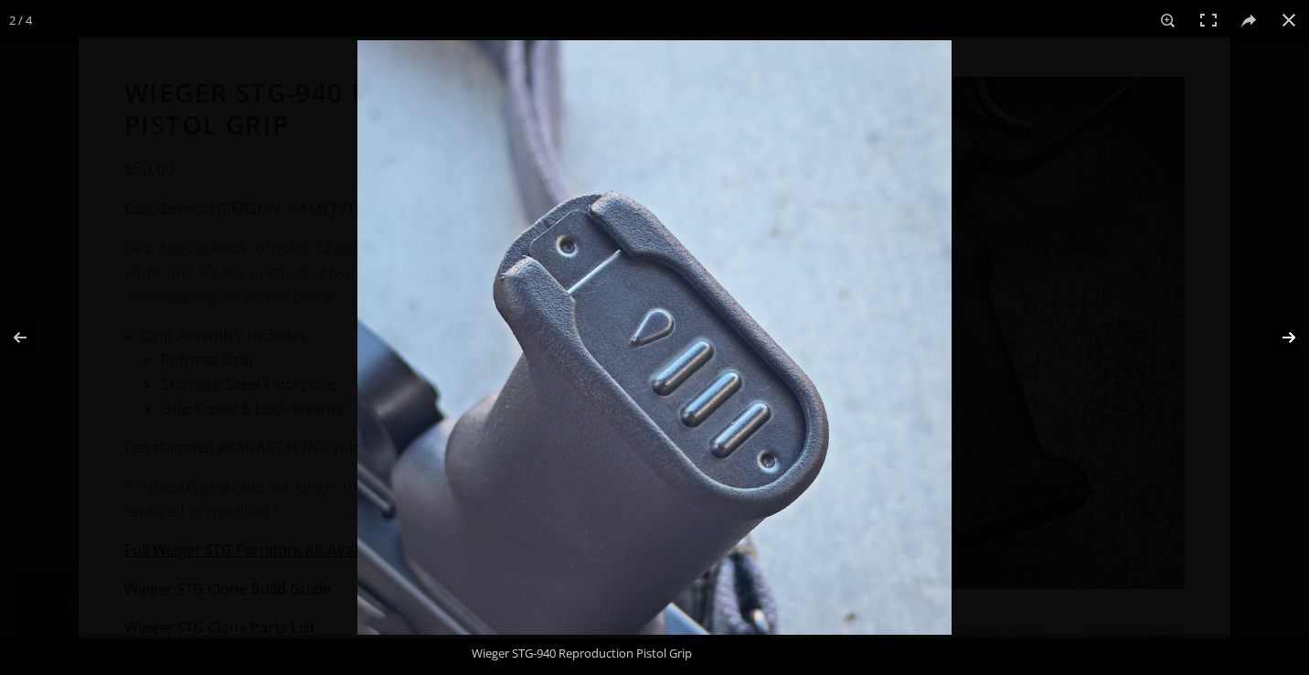
click at [1292, 341] on button at bounding box center [1277, 337] width 64 height 91
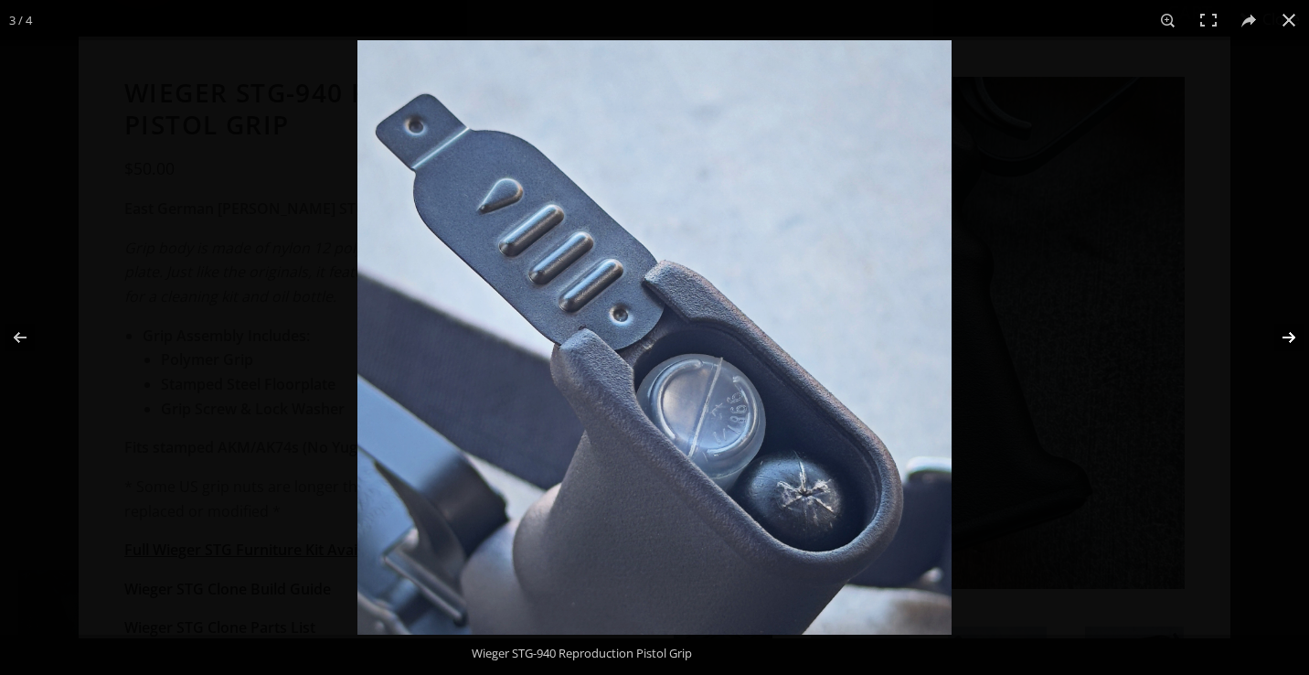
click at [1292, 341] on button at bounding box center [1277, 337] width 64 height 91
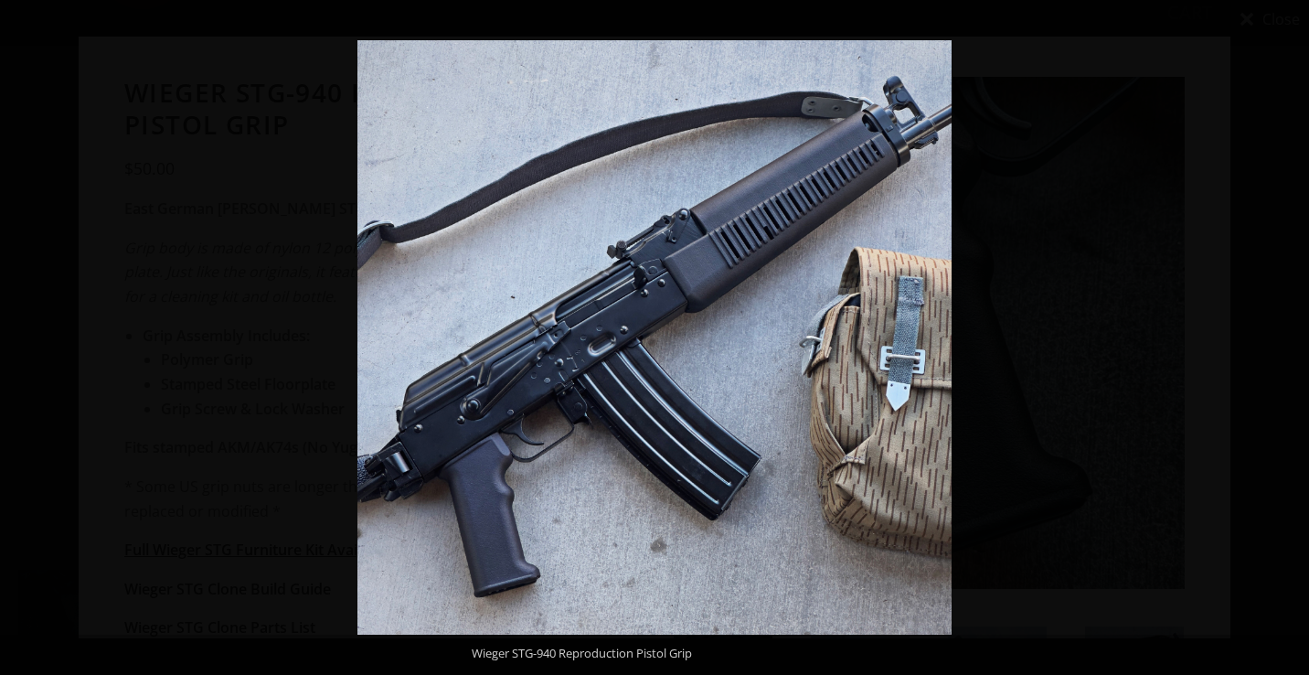
click at [1292, 341] on button at bounding box center [1277, 337] width 64 height 91
